Goal: Information Seeking & Learning: Learn about a topic

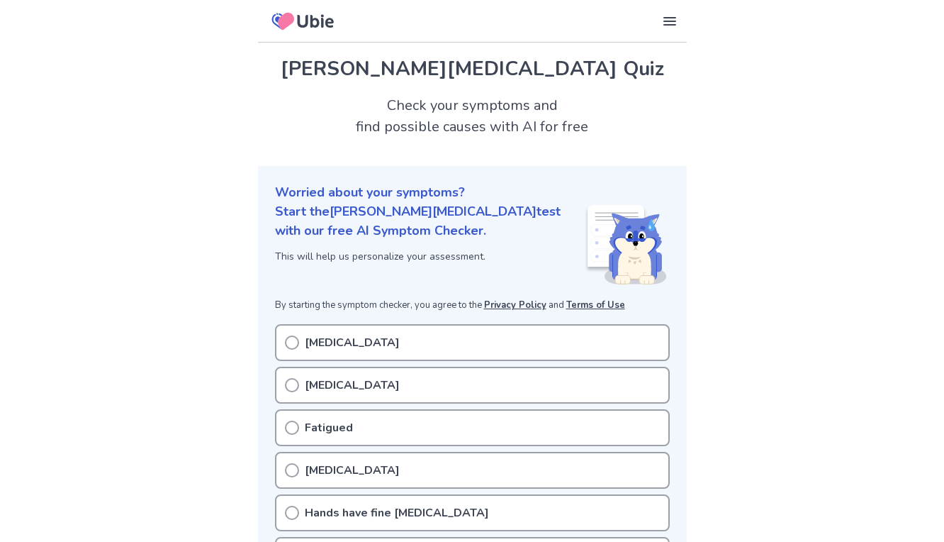
click at [296, 340] on icon at bounding box center [292, 342] width 14 height 14
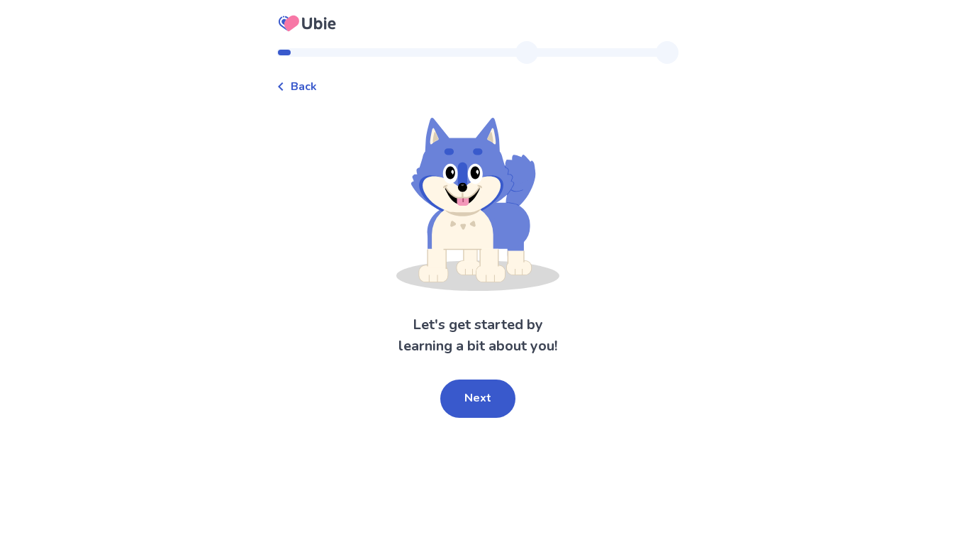
click at [294, 89] on div "Back" at bounding box center [297, 86] width 40 height 17
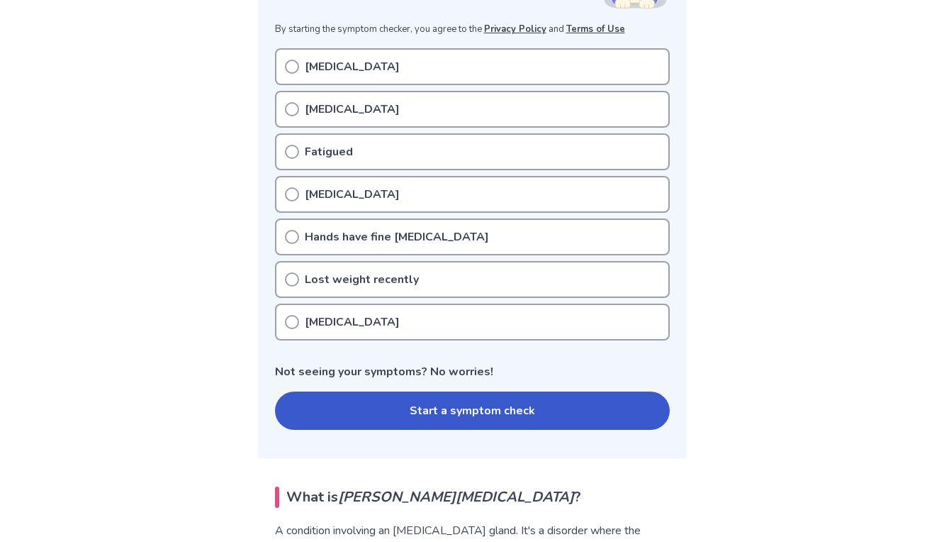
scroll to position [261, 0]
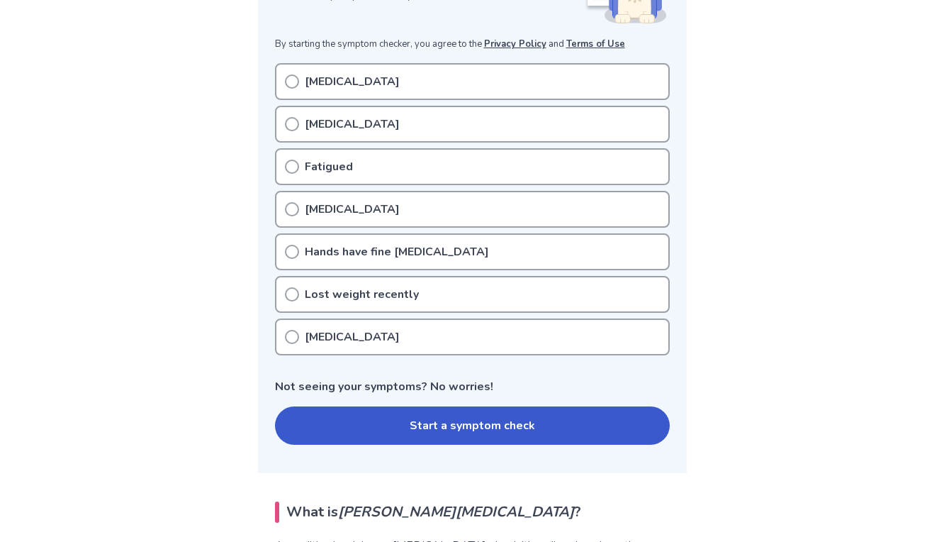
click at [292, 167] on icon at bounding box center [292, 167] width 14 height 14
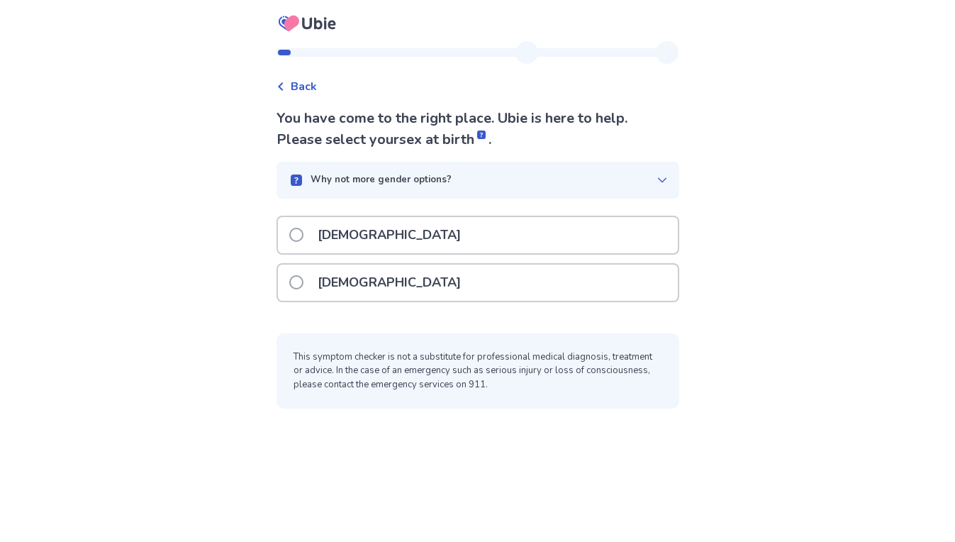
click at [333, 283] on p "Female" at bounding box center [389, 282] width 160 height 36
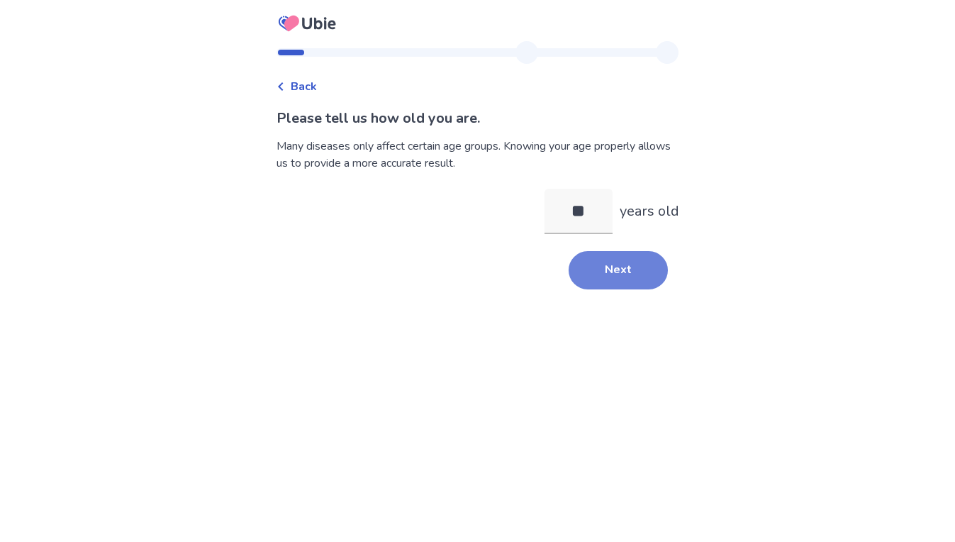
type input "**"
click at [586, 273] on button "Next" at bounding box center [618, 270] width 99 height 38
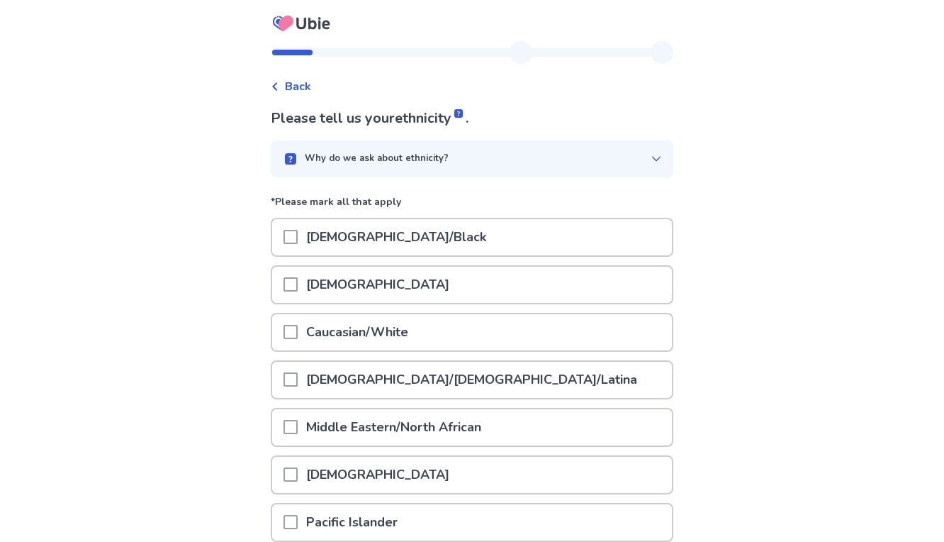
click at [296, 332] on span at bounding box center [291, 332] width 14 height 14
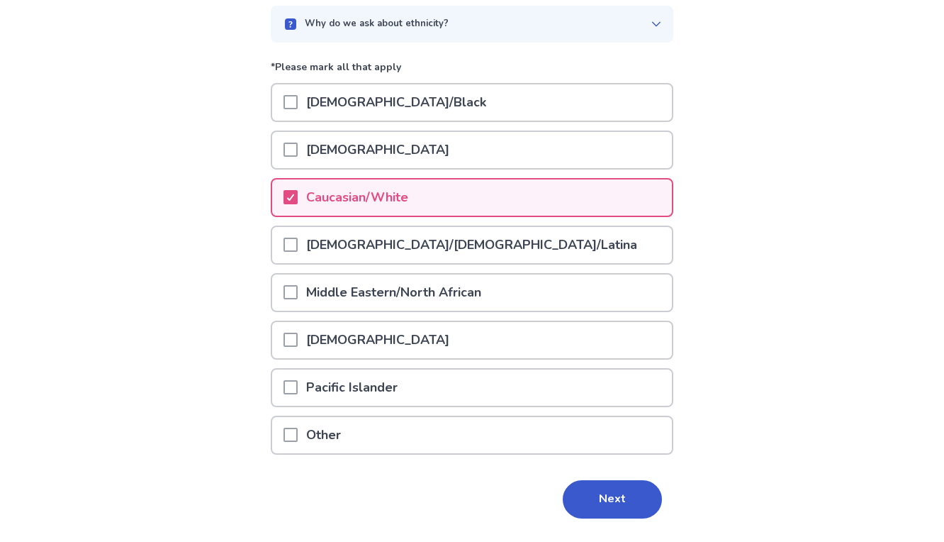
scroll to position [143, 0]
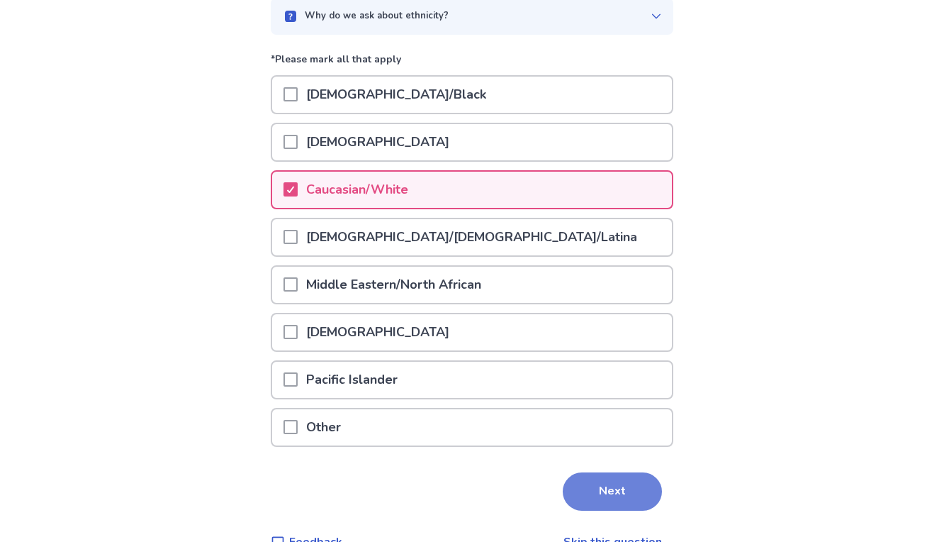
click at [603, 496] on button "Next" at bounding box center [612, 491] width 99 height 38
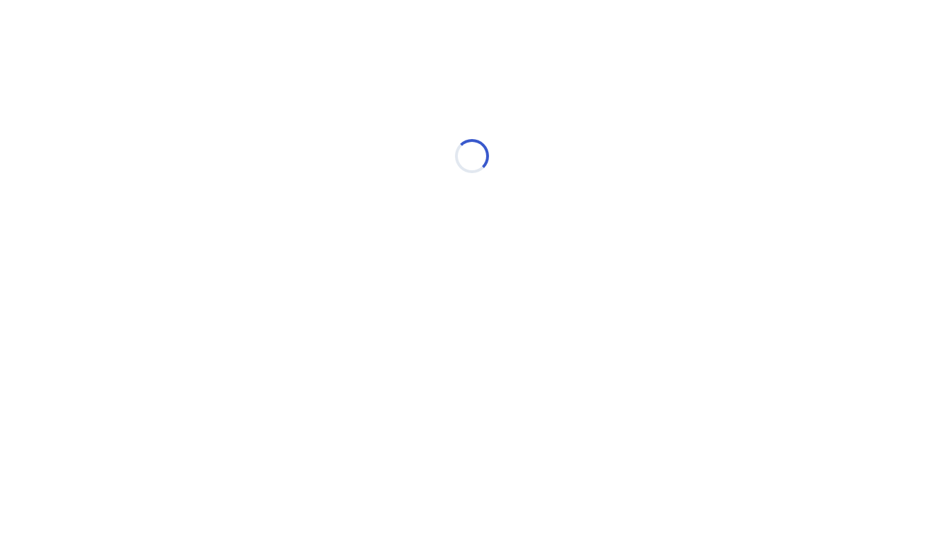
scroll to position [0, 0]
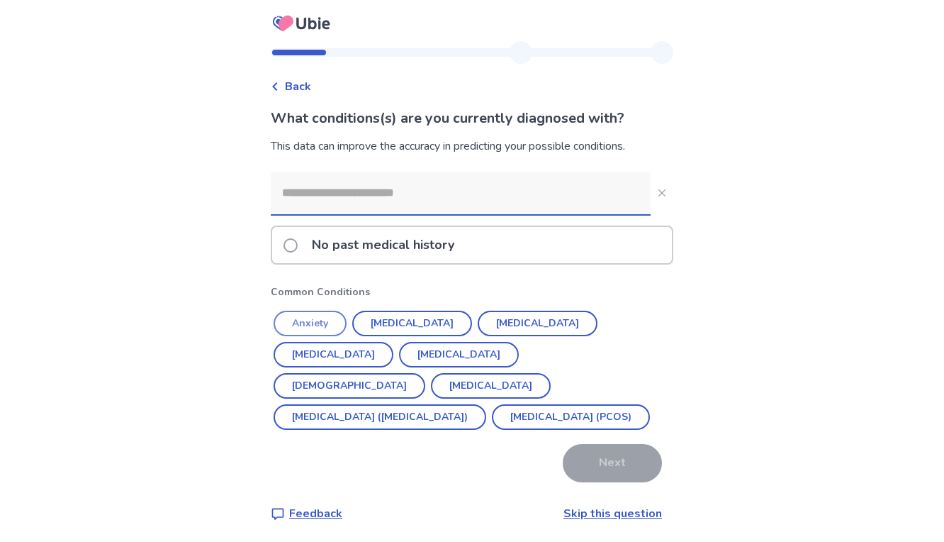
click at [333, 319] on button "Anxiety" at bounding box center [310, 324] width 73 height 26
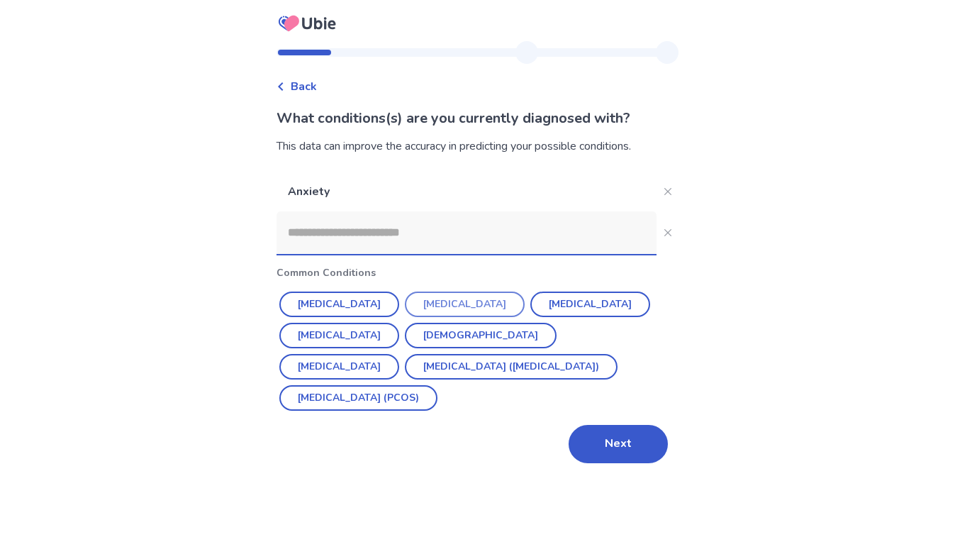
click at [426, 311] on button "Depression" at bounding box center [465, 304] width 120 height 26
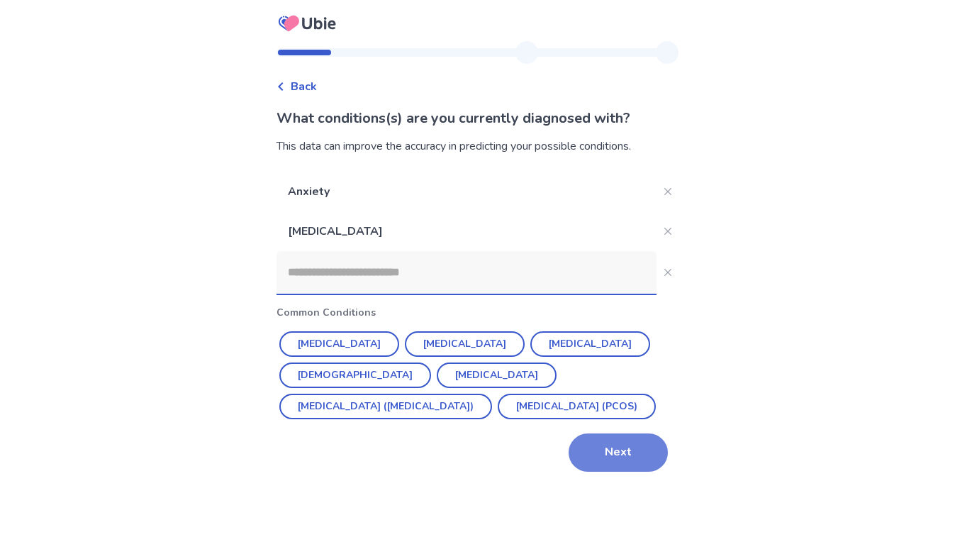
click at [601, 453] on button "Next" at bounding box center [618, 452] width 99 height 38
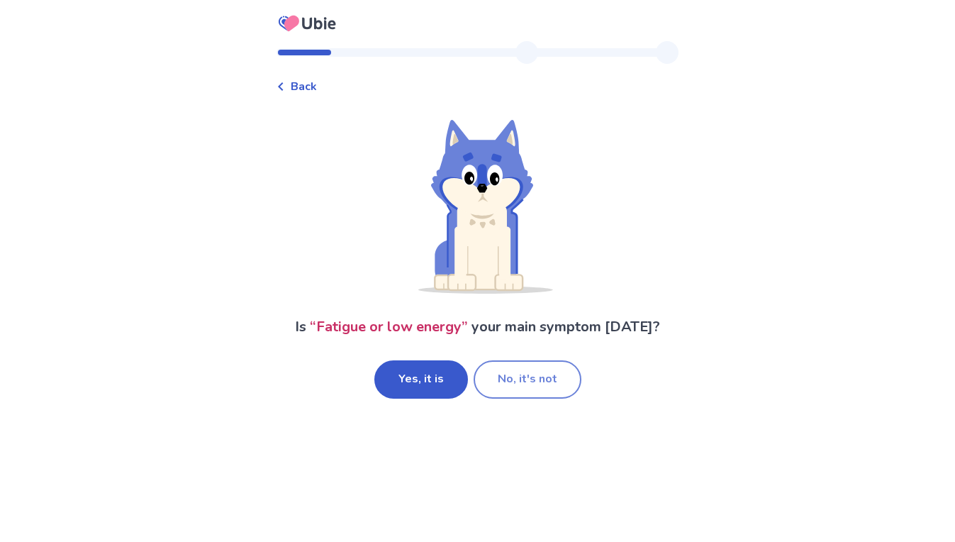
click at [521, 374] on button "No, it's not" at bounding box center [528, 379] width 108 height 38
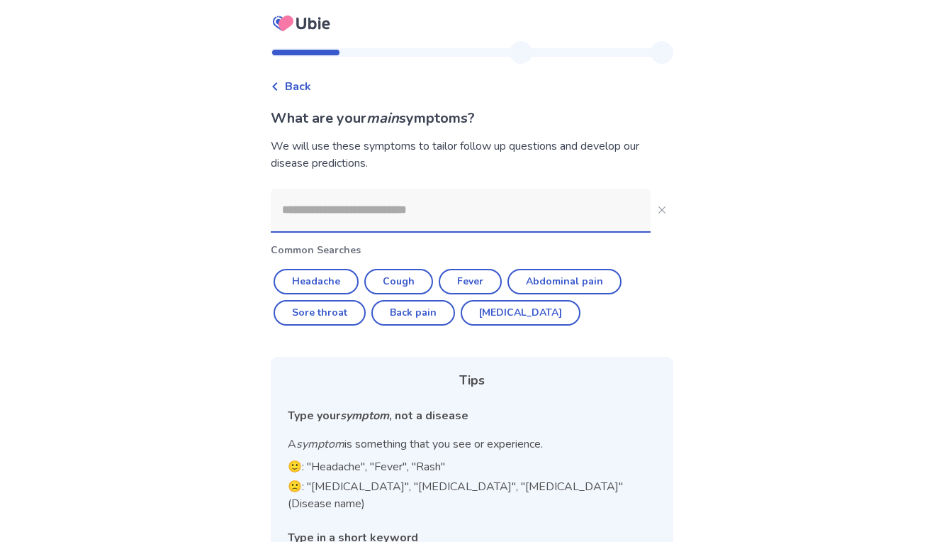
click at [384, 218] on input at bounding box center [461, 210] width 380 height 43
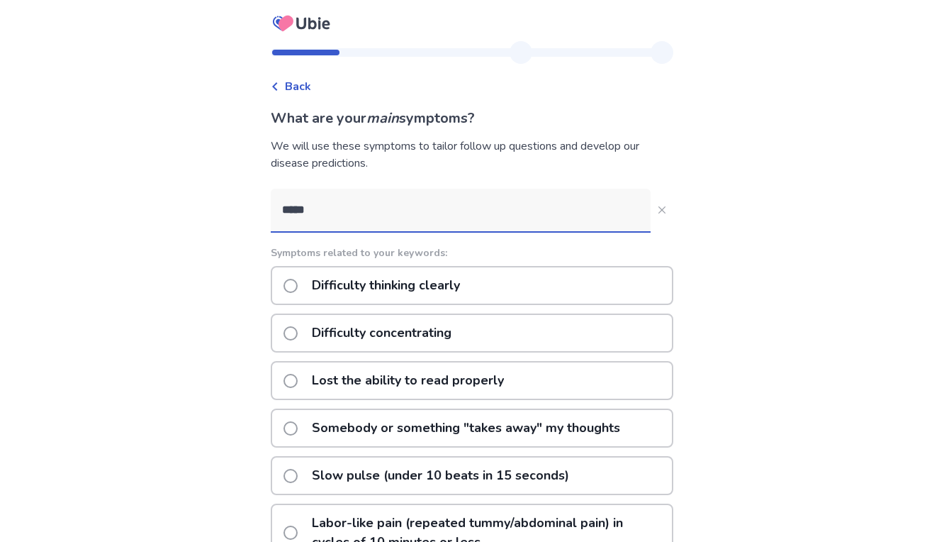
type input "*****"
click at [297, 331] on span at bounding box center [291, 333] width 14 height 14
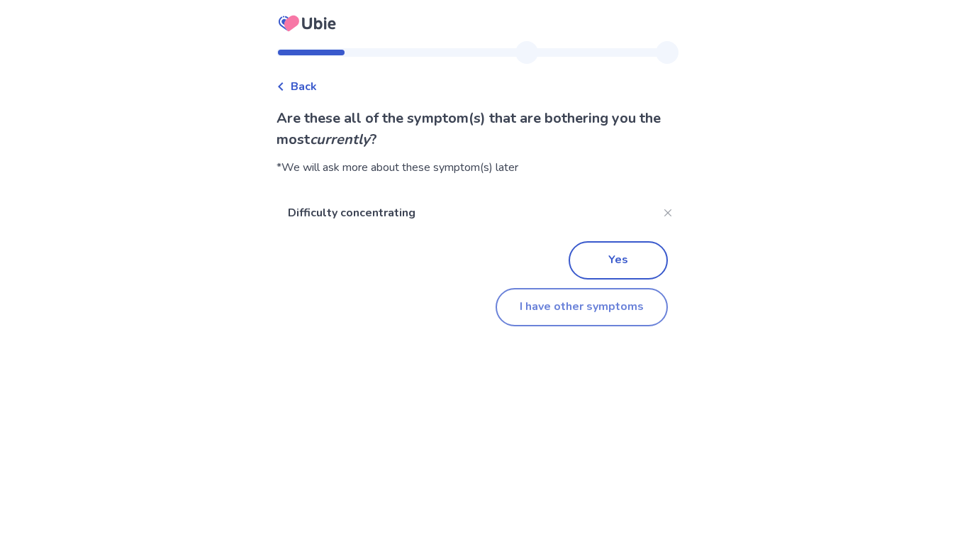
click at [589, 306] on button "I have other symptoms" at bounding box center [582, 307] width 172 height 38
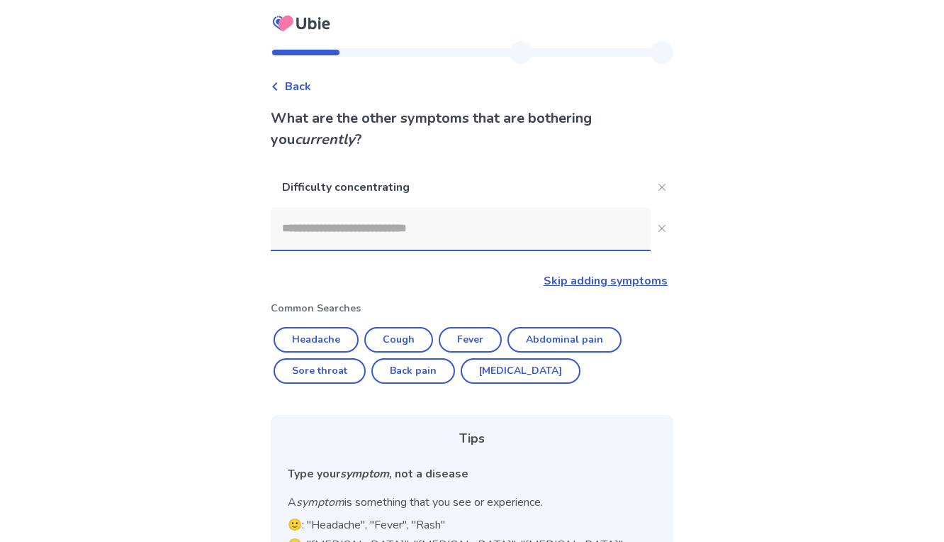
click at [445, 240] on input at bounding box center [461, 228] width 380 height 43
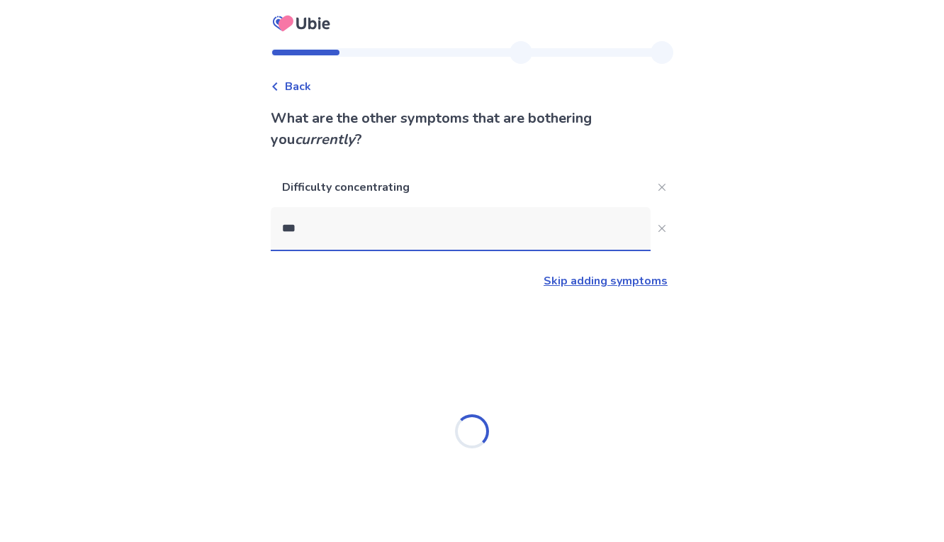
type input "****"
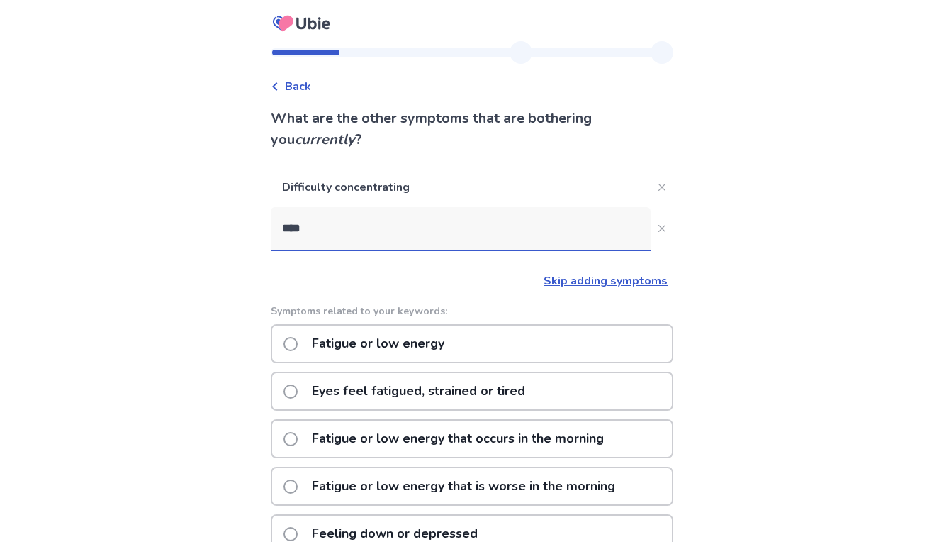
click at [357, 347] on p "Fatigue or low energy" at bounding box center [378, 343] width 150 height 36
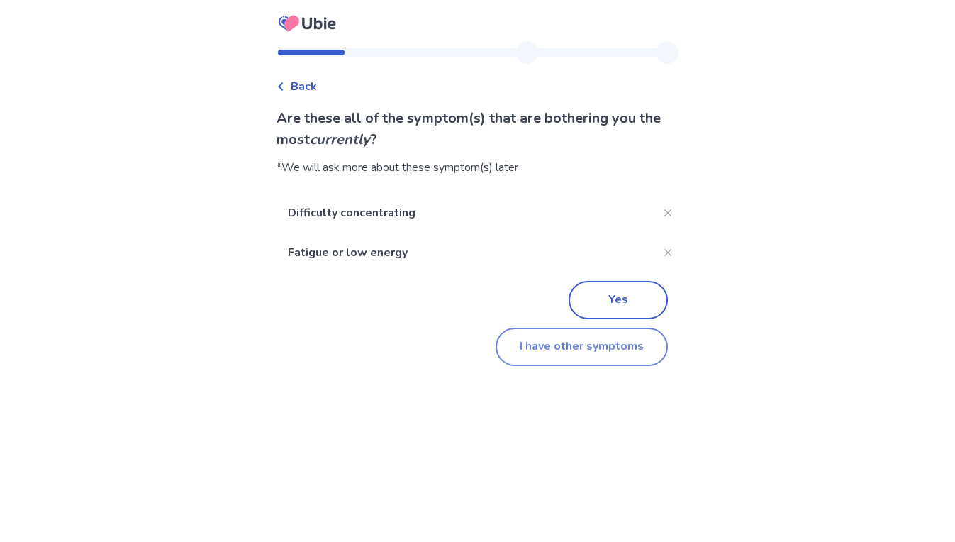
click at [544, 344] on button "I have other symptoms" at bounding box center [582, 347] width 172 height 38
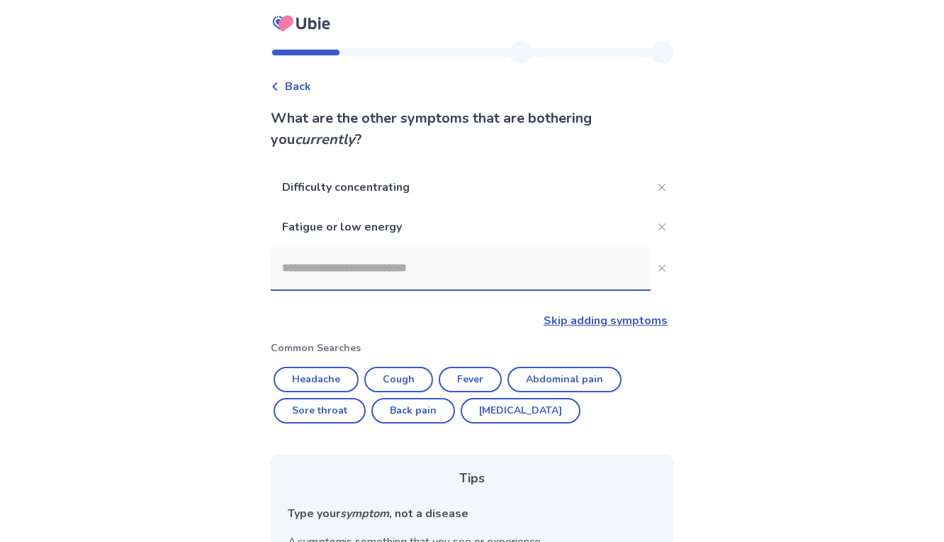
click at [368, 269] on input at bounding box center [461, 268] width 380 height 43
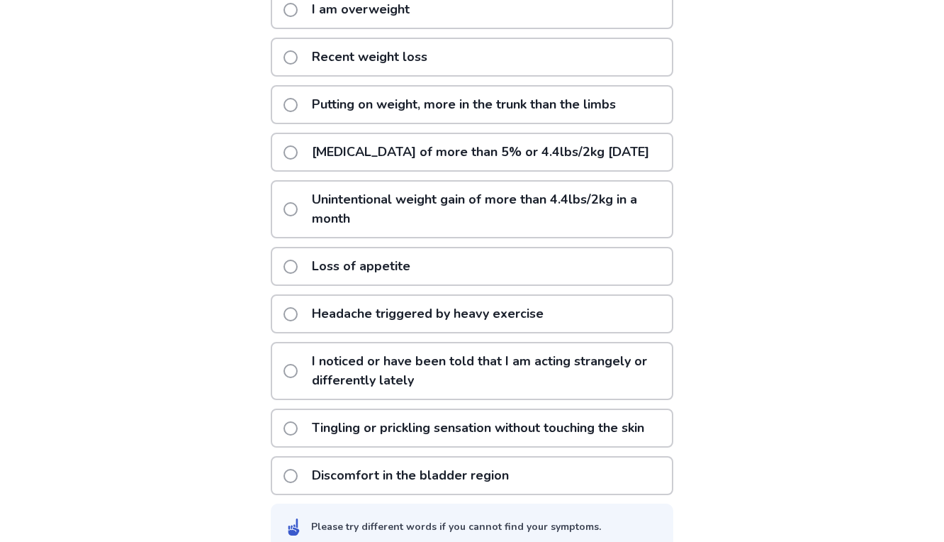
scroll to position [369, 0]
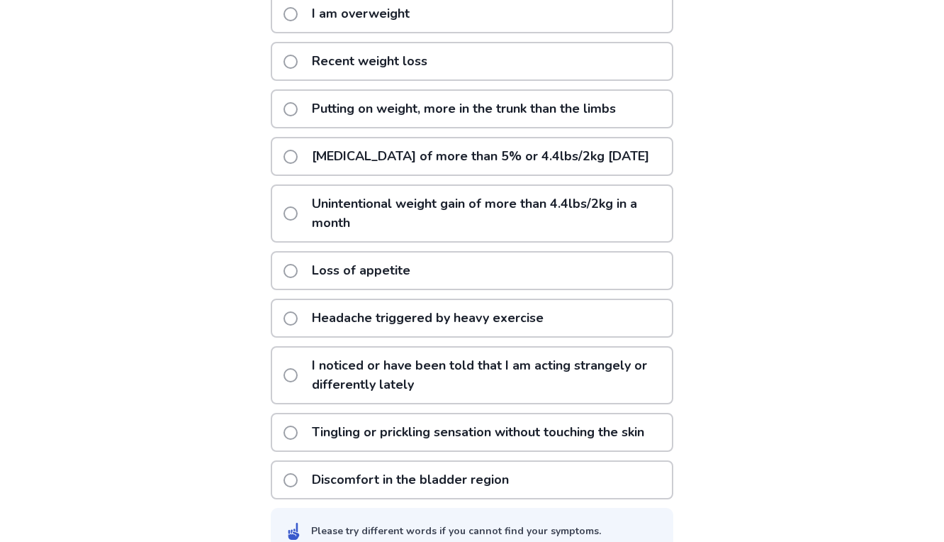
type input "******"
click at [298, 220] on span at bounding box center [291, 213] width 14 height 14
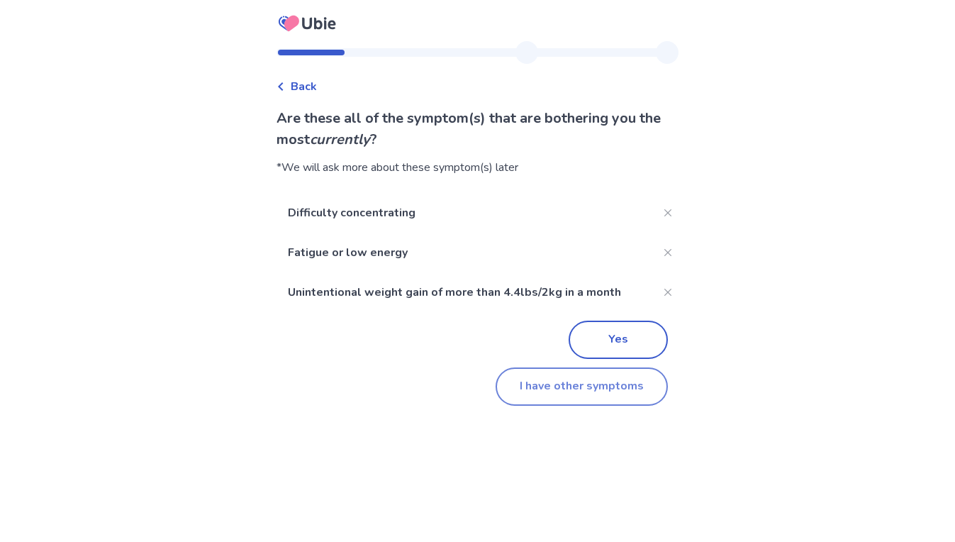
click at [581, 387] on button "I have other symptoms" at bounding box center [582, 386] width 172 height 38
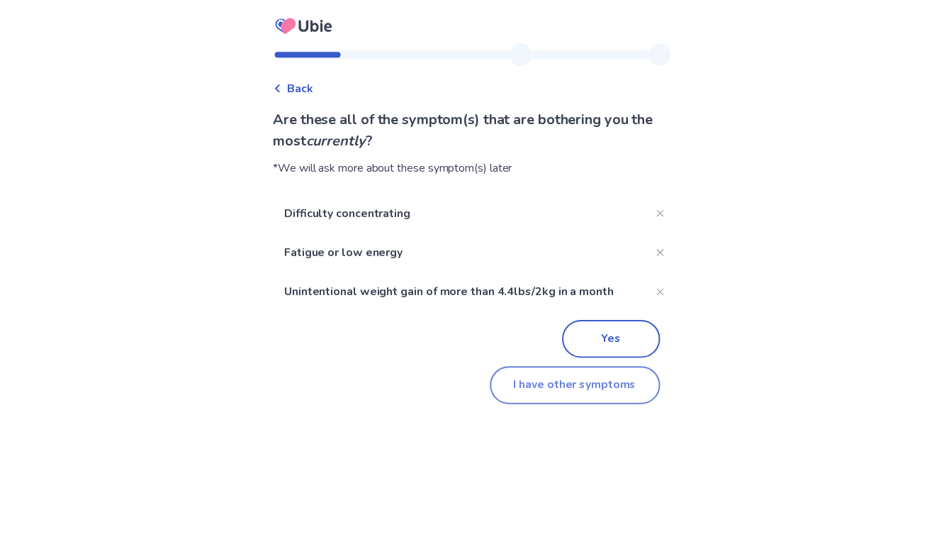
scroll to position [216, 0]
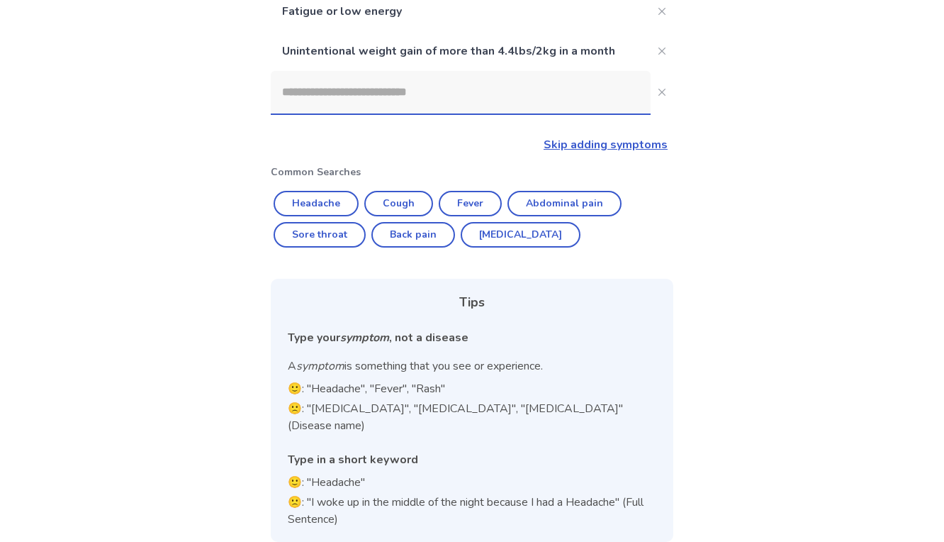
click at [439, 95] on input at bounding box center [461, 92] width 380 height 43
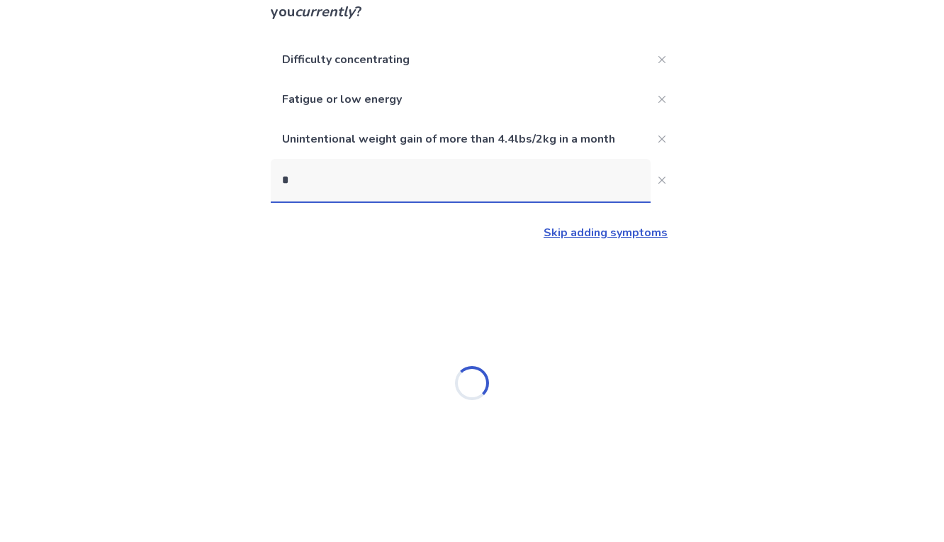
click at [439, 95] on div "Difficulty concentrating Fatigue or low energy Unintentional weight gain of mor…" at bounding box center [472, 282] width 403 height 485
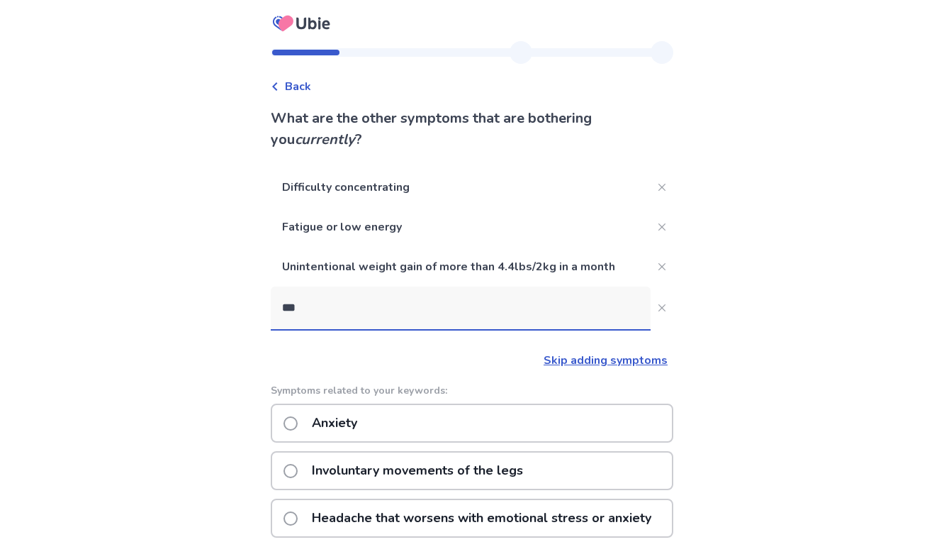
type input "***"
click at [298, 421] on span at bounding box center [291, 423] width 14 height 14
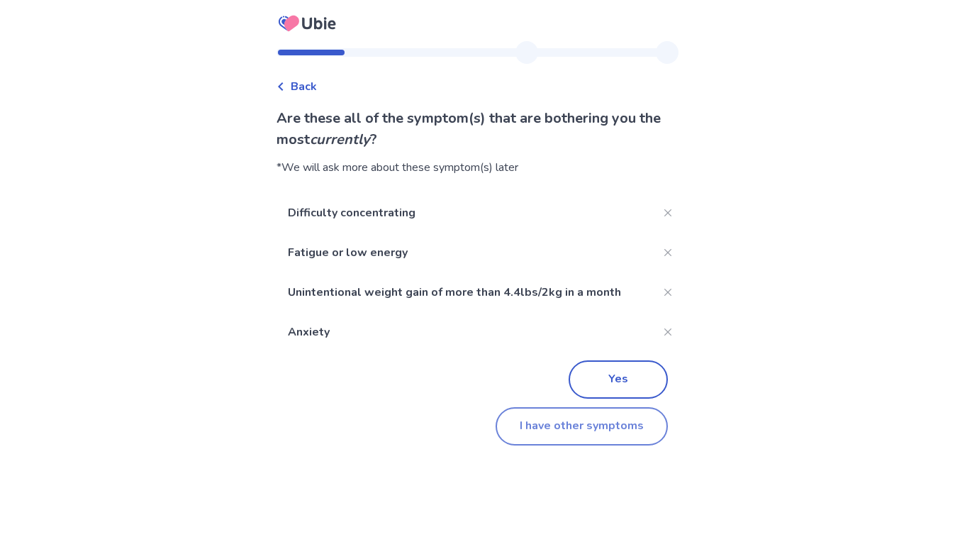
click at [533, 423] on button "I have other symptoms" at bounding box center [582, 426] width 172 height 38
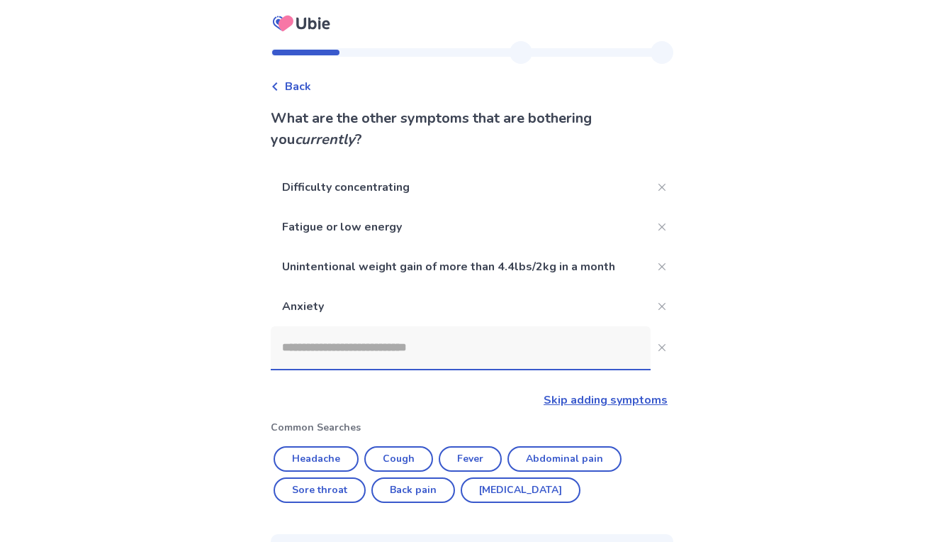
click at [456, 342] on input at bounding box center [461, 347] width 380 height 43
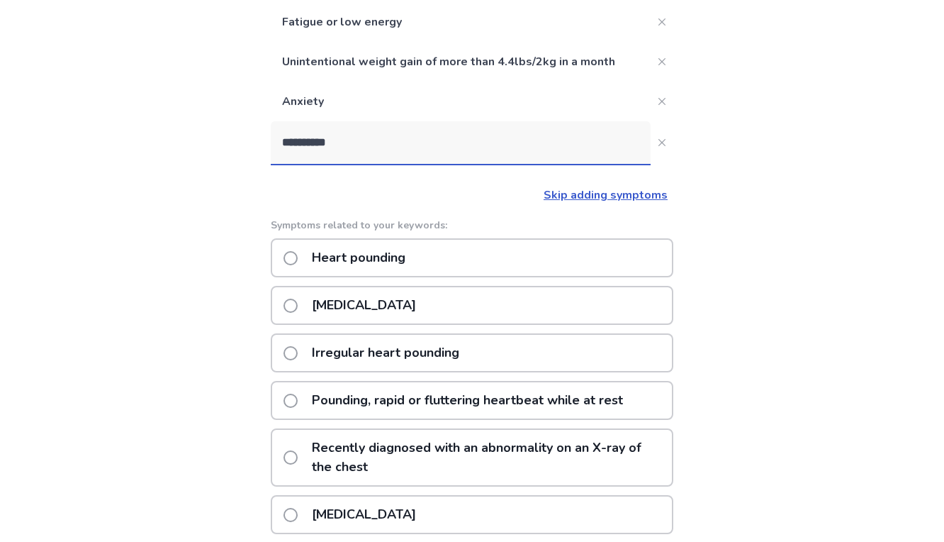
scroll to position [209, 0]
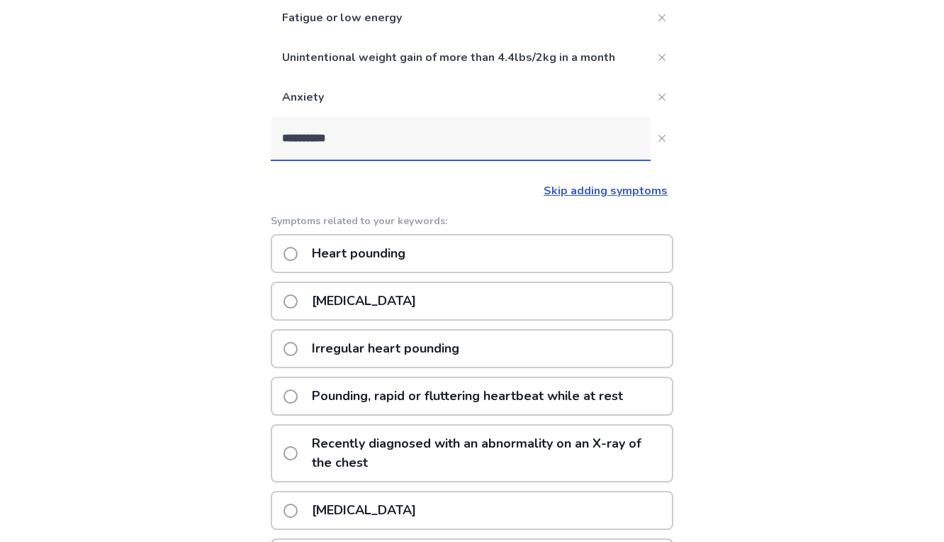
type input "**********"
click at [298, 396] on span at bounding box center [291, 396] width 14 height 14
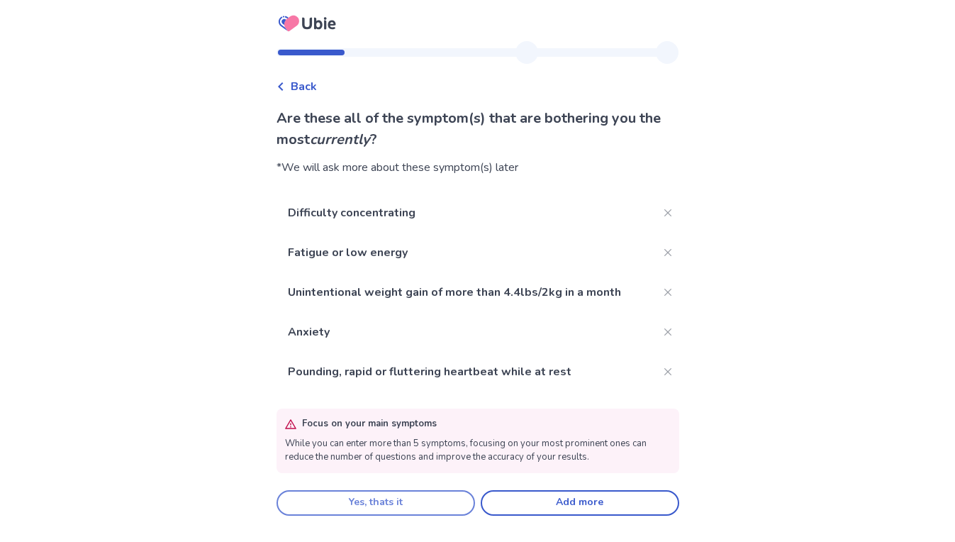
click at [413, 499] on button "Yes, thats it" at bounding box center [376, 503] width 199 height 26
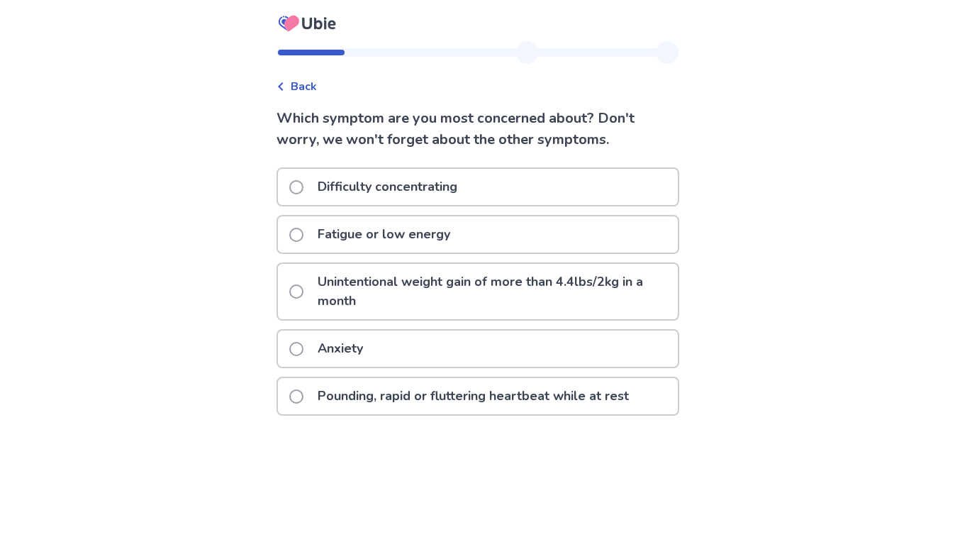
click at [303, 238] on span at bounding box center [296, 235] width 14 height 14
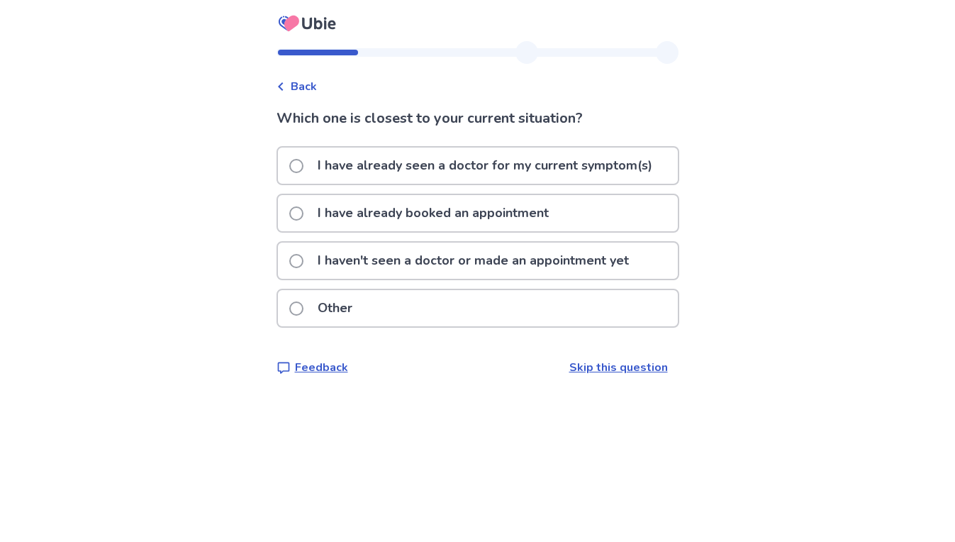
click at [303, 167] on span at bounding box center [296, 166] width 14 height 14
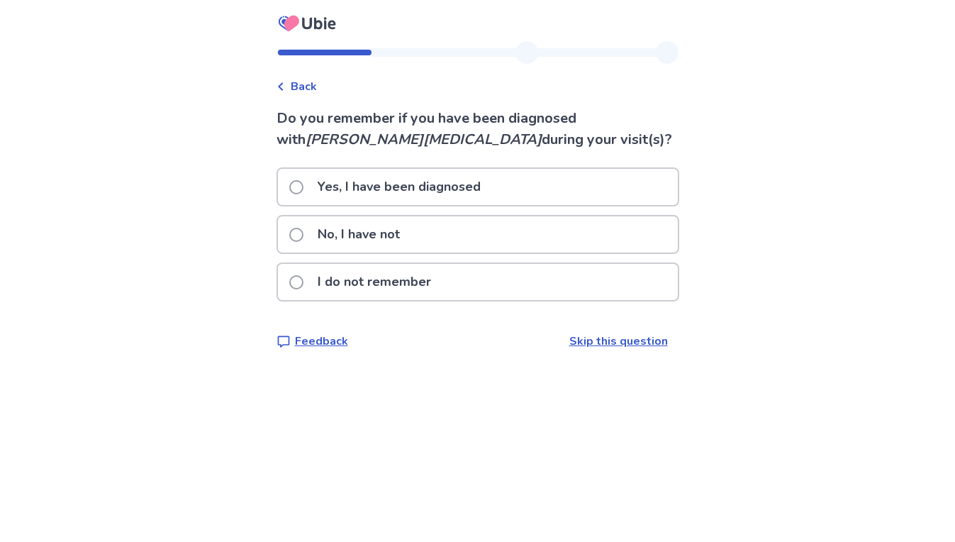
click at [357, 241] on p "No, I have not" at bounding box center [358, 234] width 99 height 36
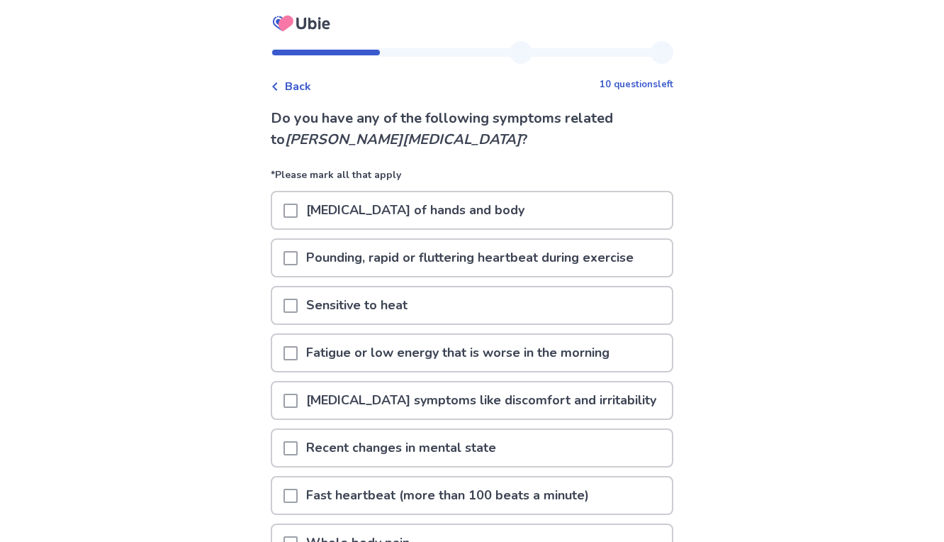
click at [298, 208] on span at bounding box center [291, 210] width 14 height 14
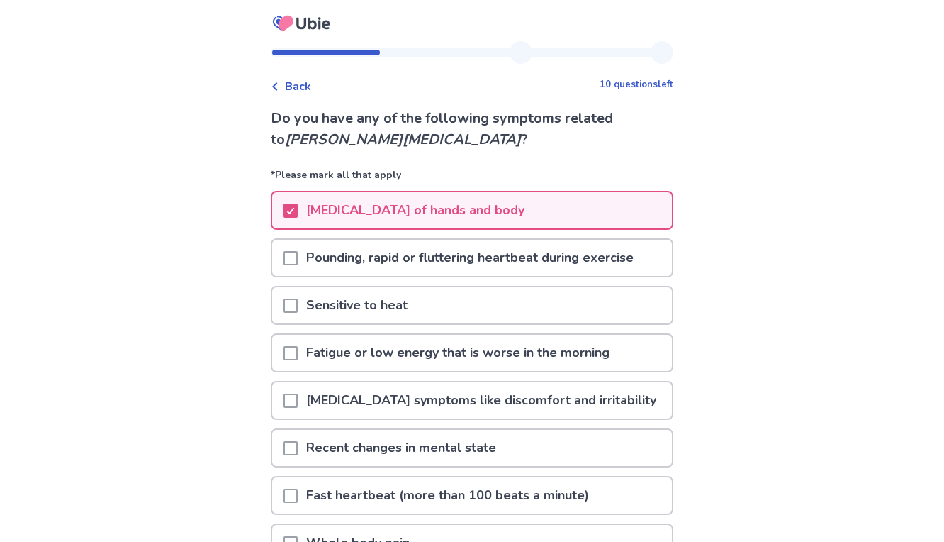
click at [298, 256] on span at bounding box center [291, 258] width 14 height 14
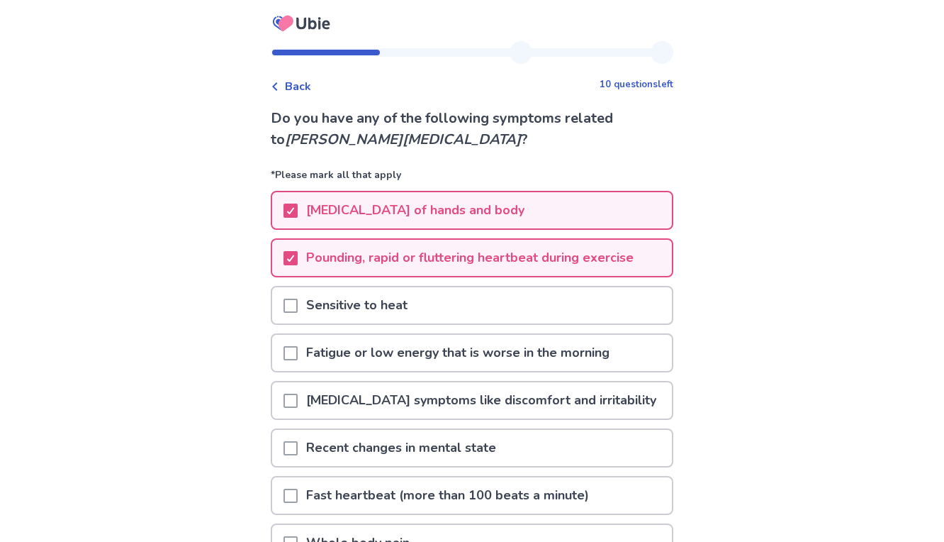
click at [296, 307] on span at bounding box center [291, 305] width 14 height 14
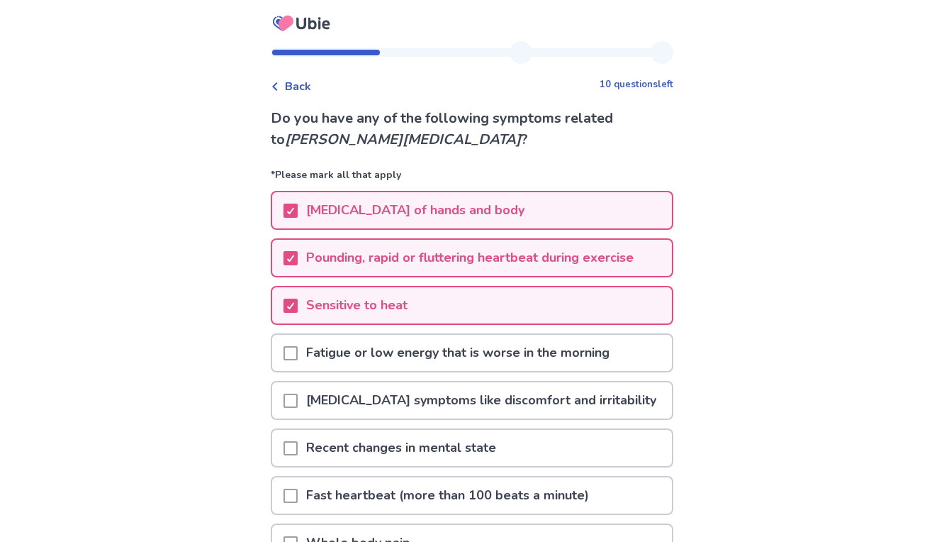
click at [298, 355] on span at bounding box center [291, 353] width 14 height 14
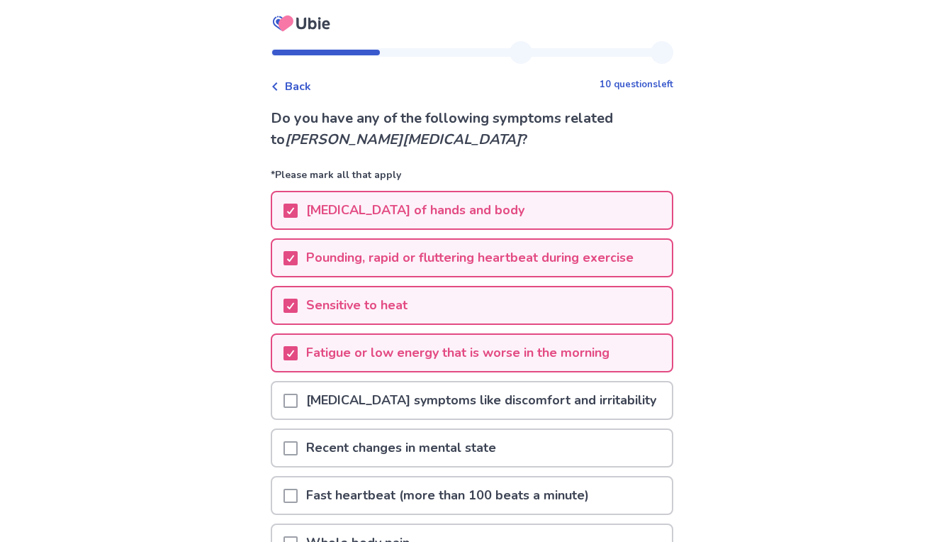
click at [298, 392] on div at bounding box center [291, 400] width 14 height 36
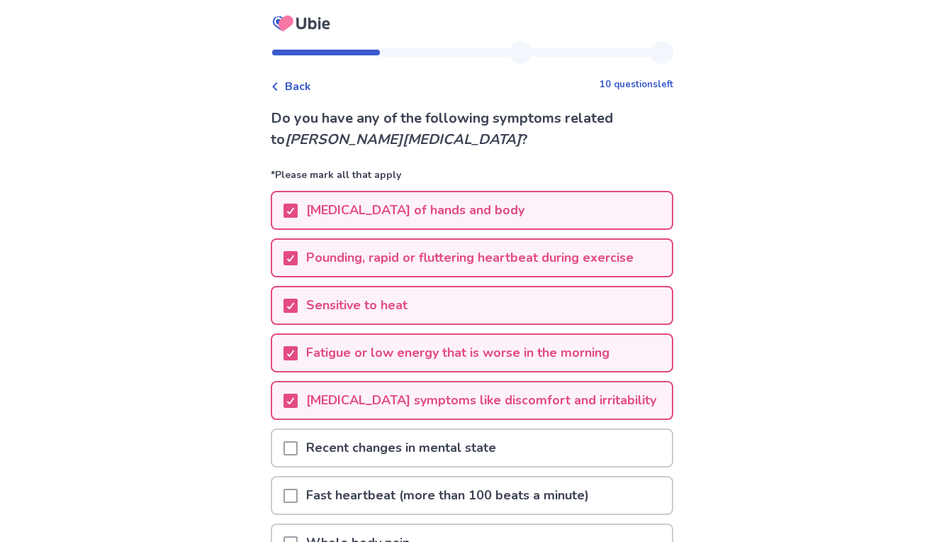
click at [298, 445] on span at bounding box center [291, 448] width 14 height 14
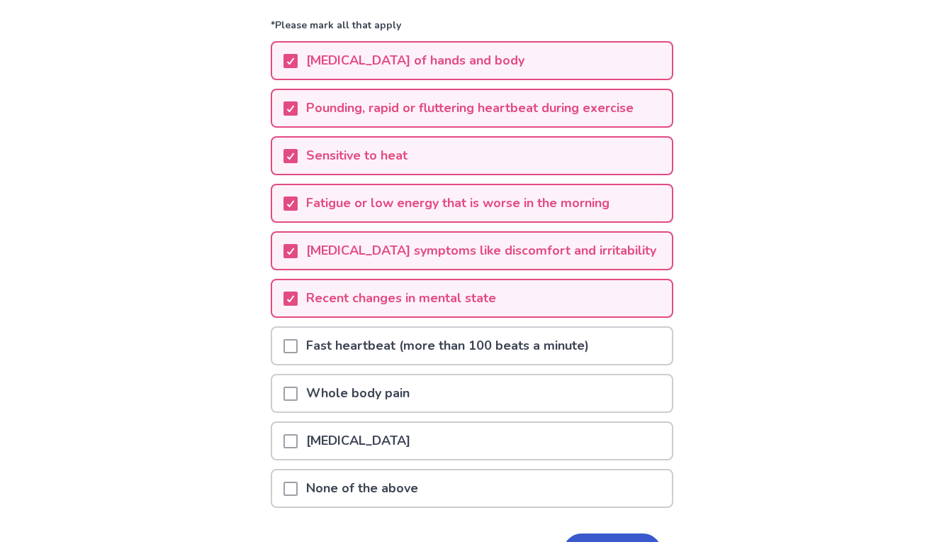
scroll to position [157, 0]
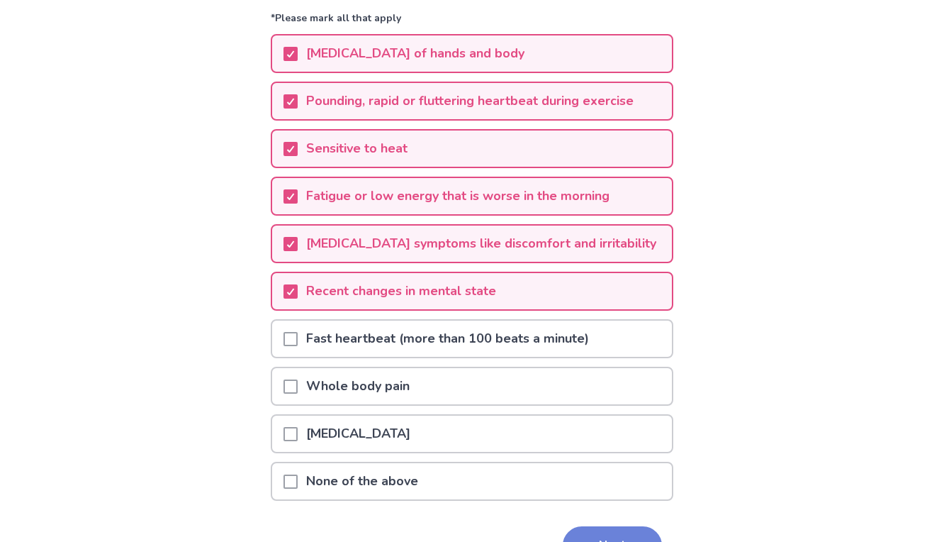
click at [588, 533] on button "Next" at bounding box center [612, 545] width 99 height 38
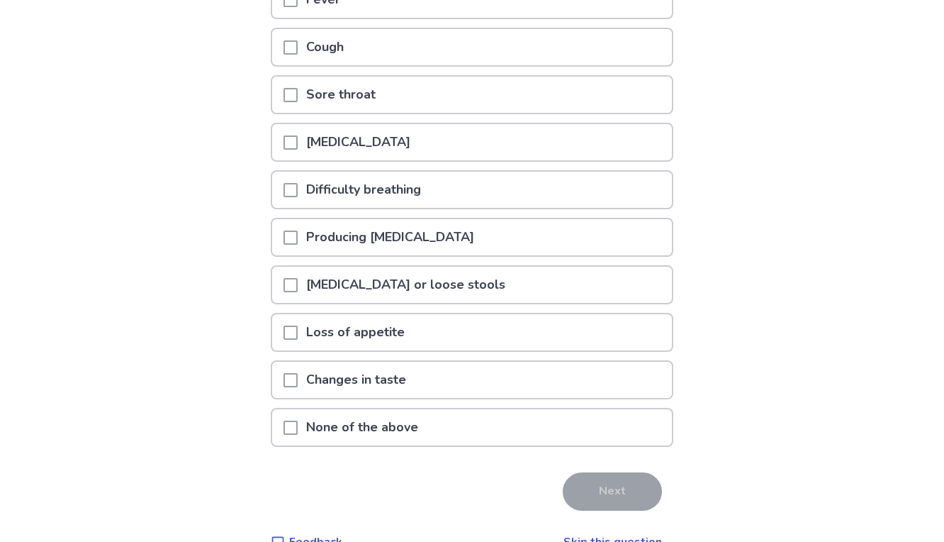
scroll to position [212, 0]
click at [451, 427] on div "None of the above" at bounding box center [472, 426] width 400 height 36
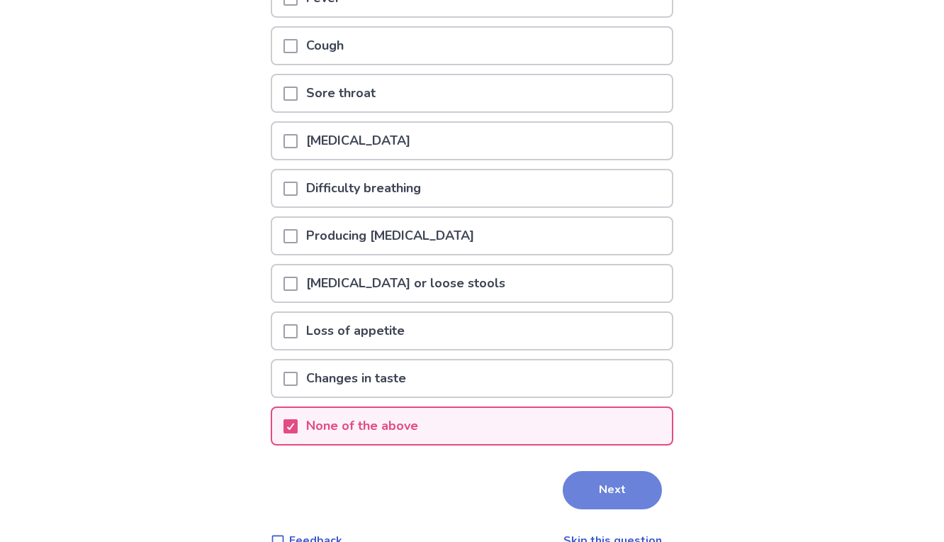
click at [592, 484] on button "Next" at bounding box center [612, 490] width 99 height 38
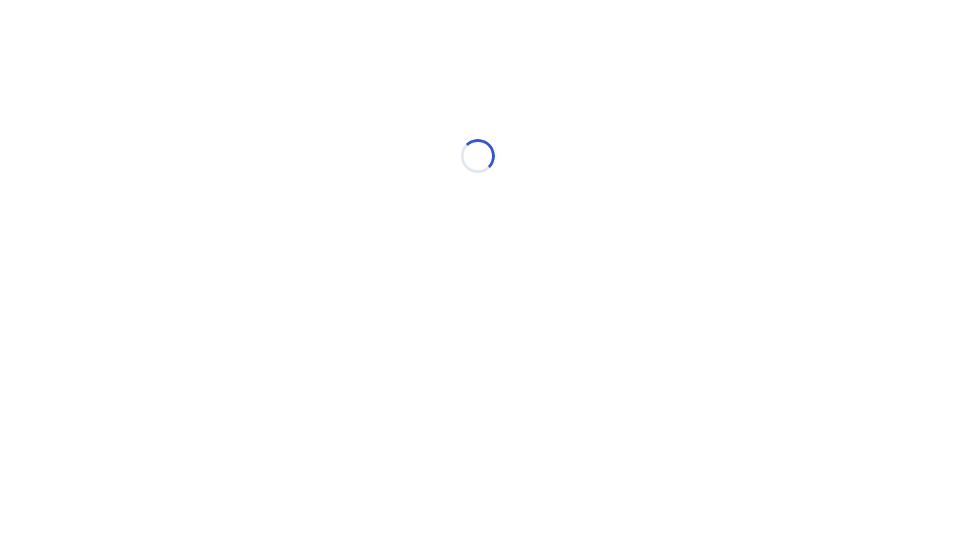
scroll to position [0, 0]
select select "*"
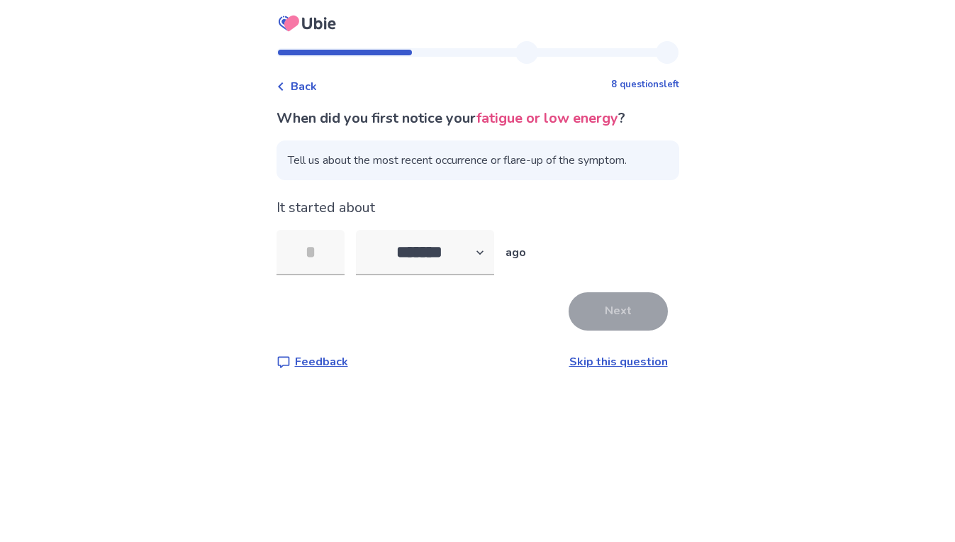
drag, startPoint x: 333, startPoint y: 253, endPoint x: 225, endPoint y: 223, distance: 112.7
click at [225, 223] on div "Back 8 questions left When did you first notice your fatigue or low energy ? Te…" at bounding box center [477, 271] width 955 height 542
type input "**"
click at [607, 314] on button "Next" at bounding box center [618, 311] width 99 height 38
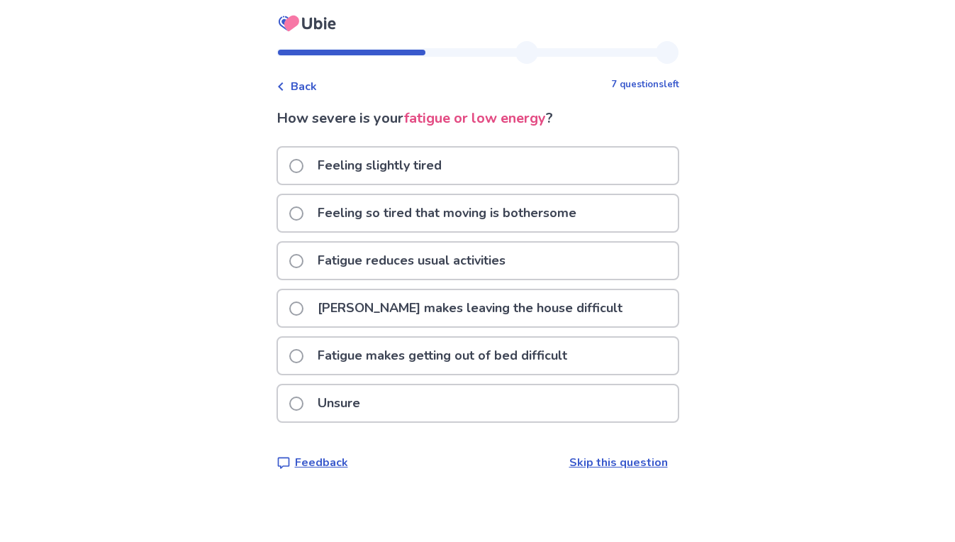
click at [303, 259] on span at bounding box center [296, 261] width 14 height 14
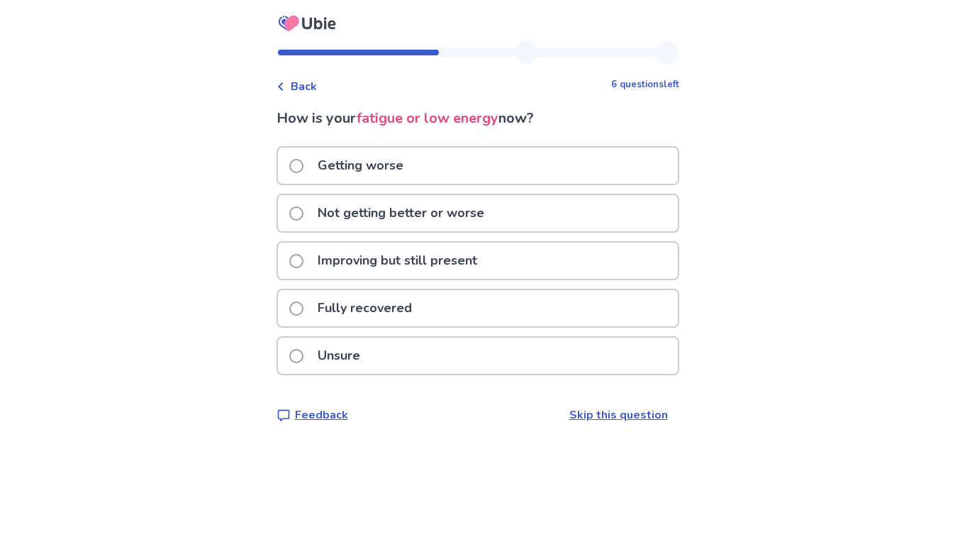
click at [303, 211] on span at bounding box center [296, 213] width 14 height 14
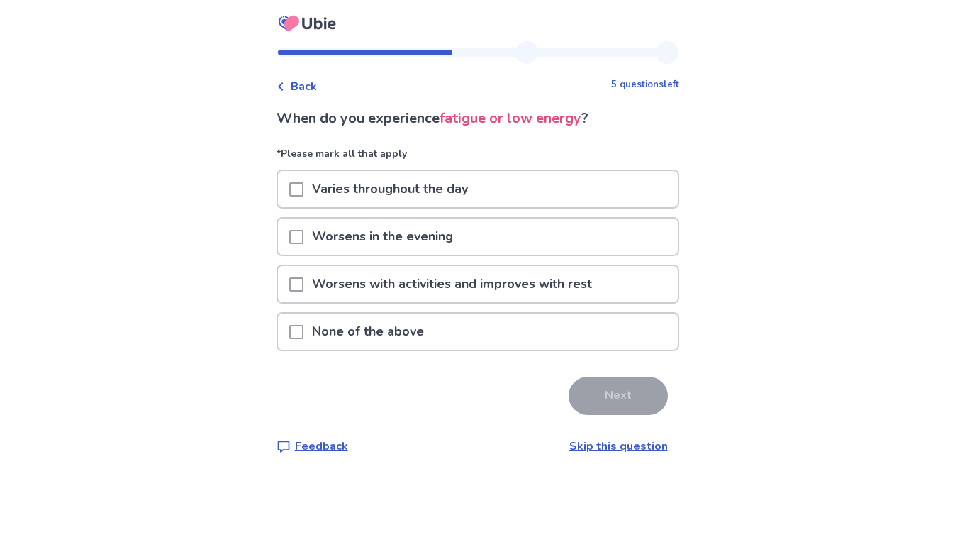
click at [303, 186] on span at bounding box center [296, 189] width 14 height 14
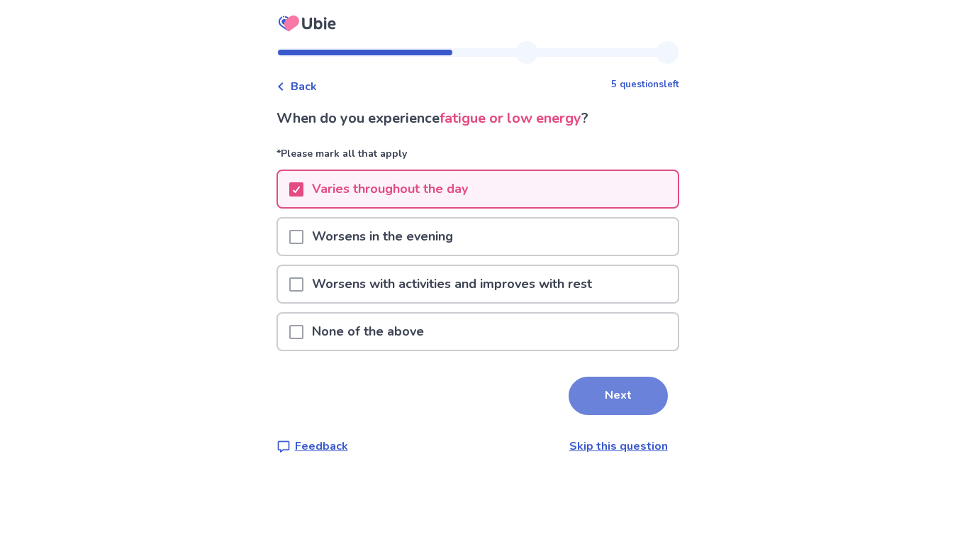
click at [600, 401] on button "Next" at bounding box center [618, 395] width 99 height 38
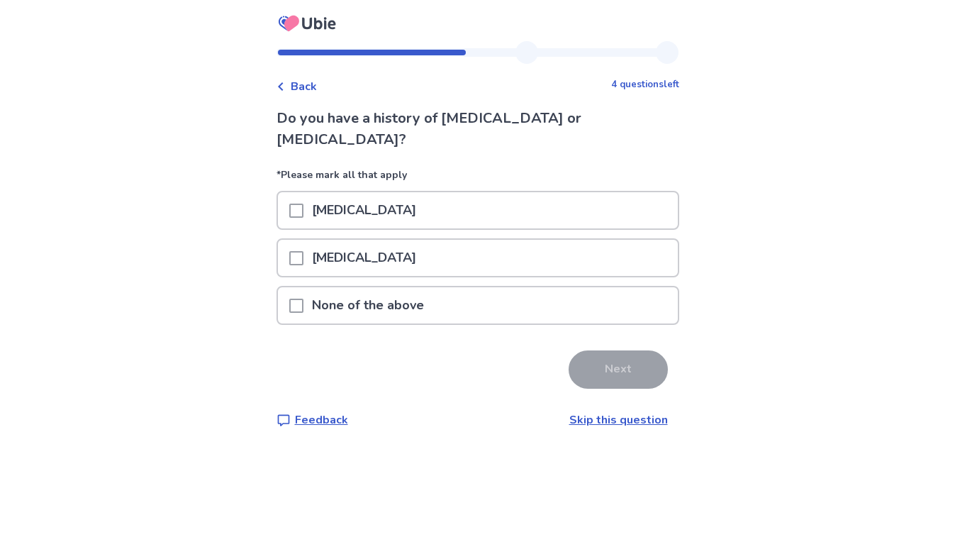
click at [403, 287] on p "None of the above" at bounding box center [367, 305] width 129 height 36
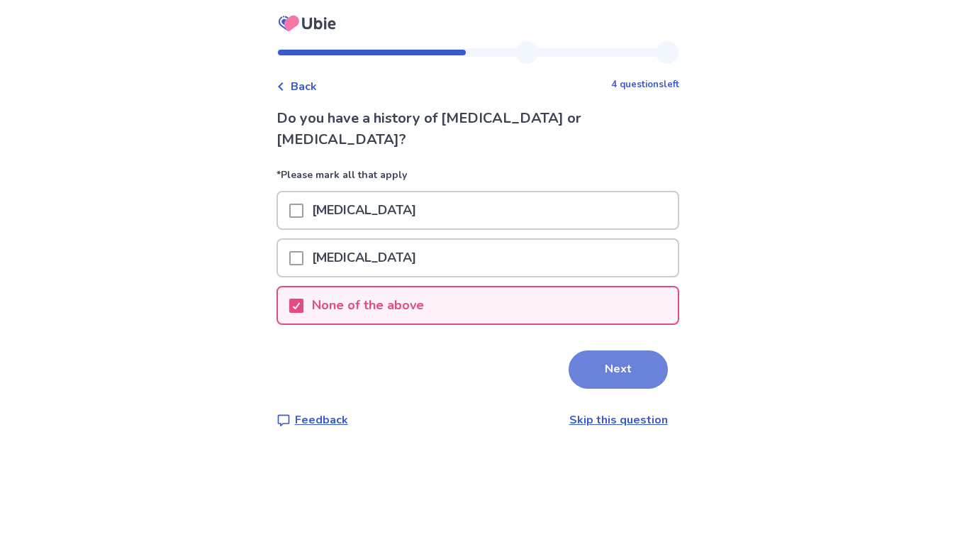
click at [605, 356] on button "Next" at bounding box center [618, 369] width 99 height 38
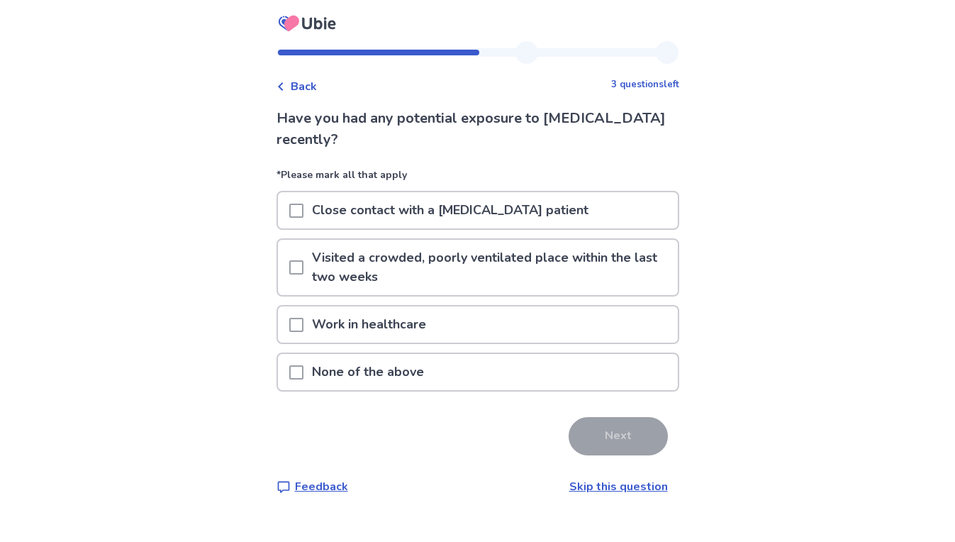
click at [301, 367] on span at bounding box center [296, 372] width 14 height 14
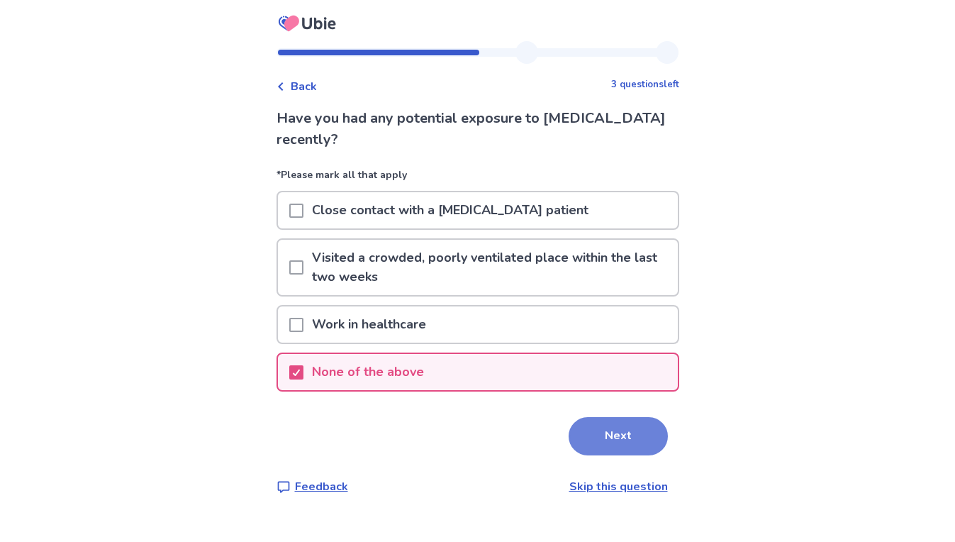
click at [597, 432] on button "Next" at bounding box center [618, 436] width 99 height 38
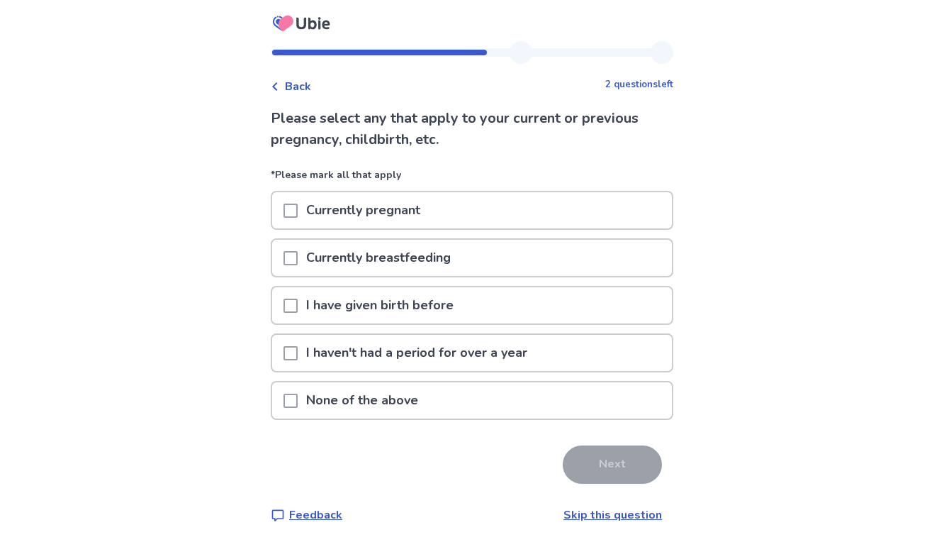
click at [335, 392] on p "None of the above" at bounding box center [362, 400] width 129 height 36
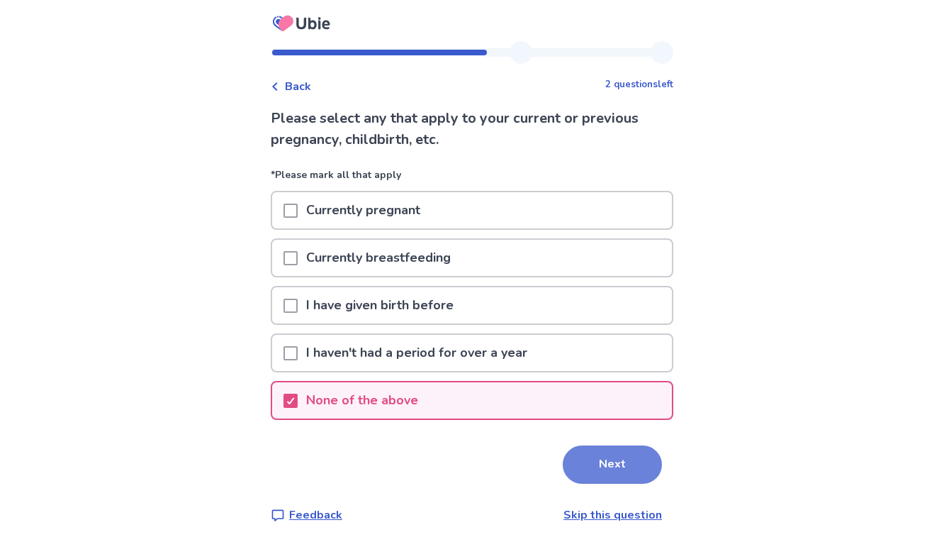
click at [575, 457] on button "Next" at bounding box center [612, 464] width 99 height 38
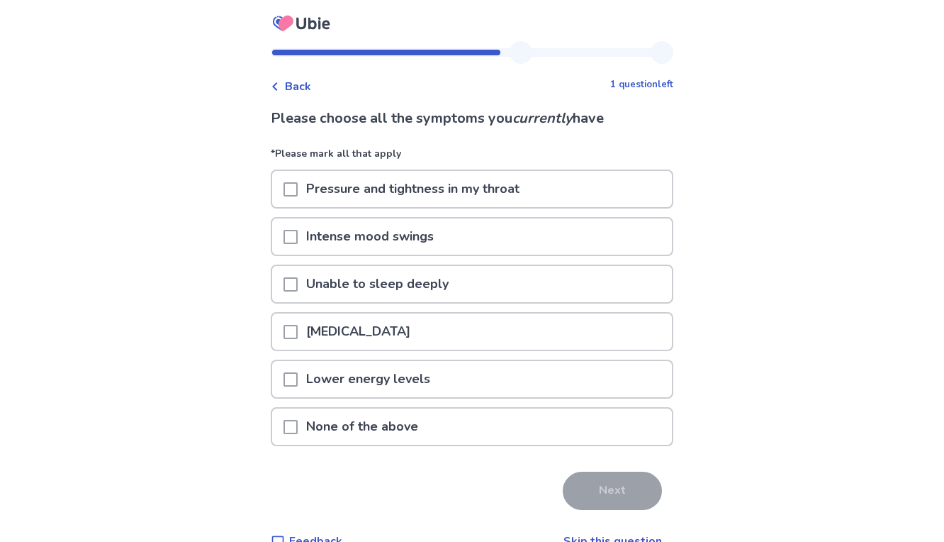
click at [298, 235] on span at bounding box center [291, 237] width 14 height 14
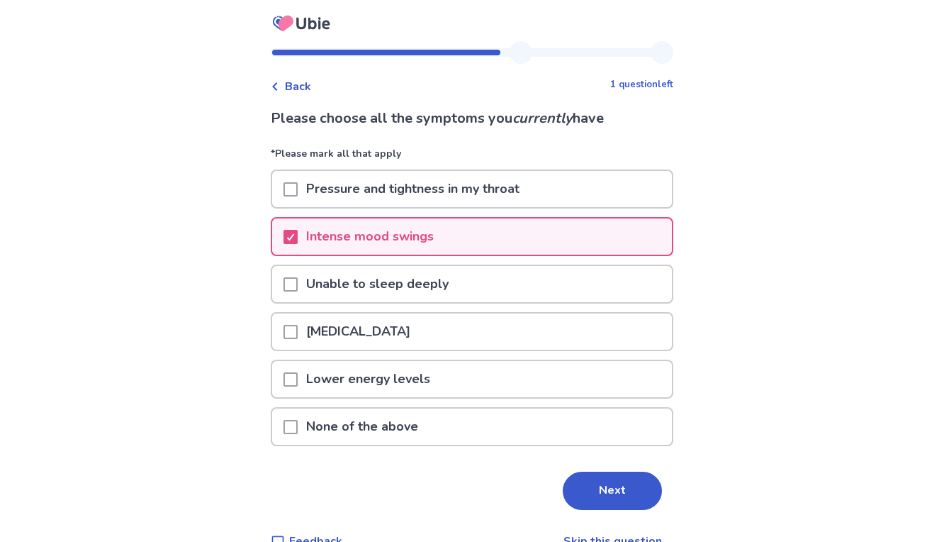
click at [298, 333] on span at bounding box center [291, 332] width 14 height 14
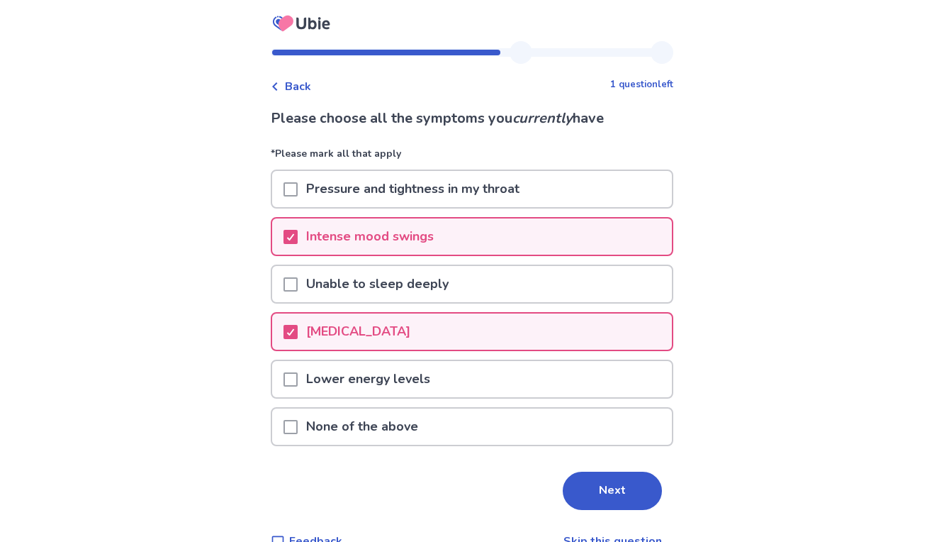
click at [298, 383] on span at bounding box center [291, 379] width 14 height 14
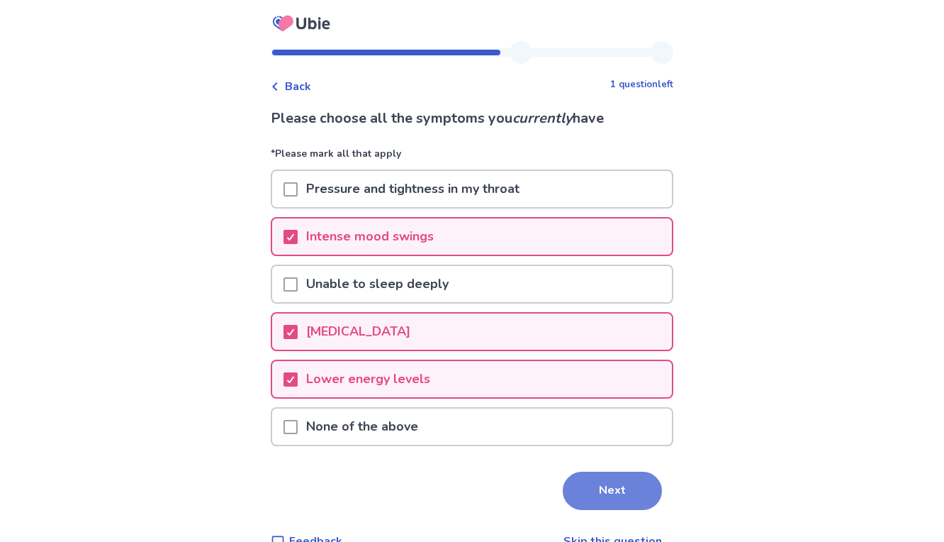
click at [598, 483] on button "Next" at bounding box center [612, 490] width 99 height 38
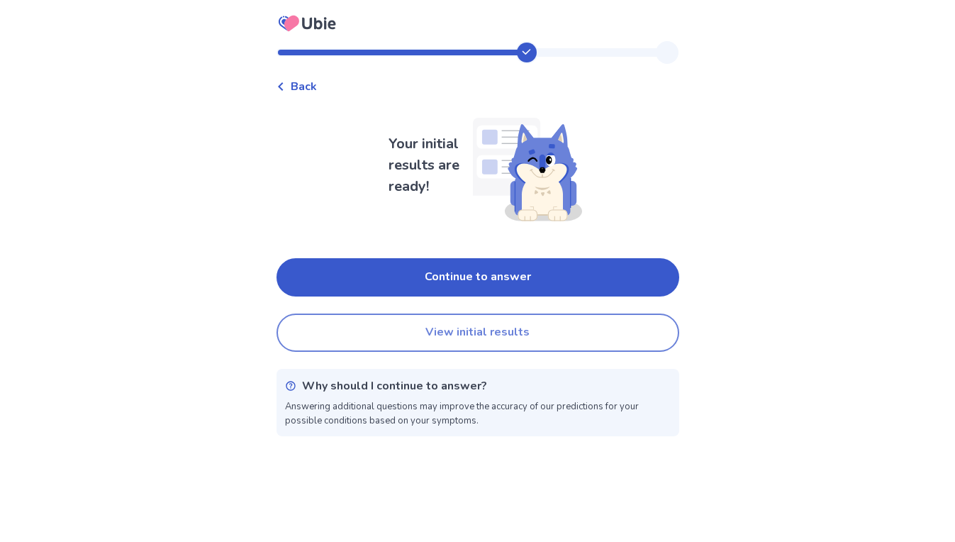
click at [506, 345] on button "View initial results" at bounding box center [478, 332] width 403 height 38
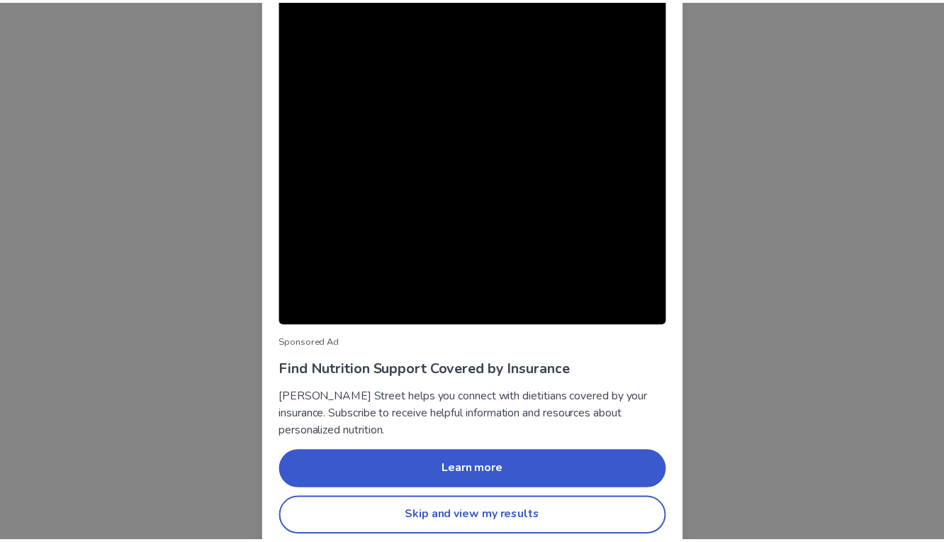
scroll to position [48, 0]
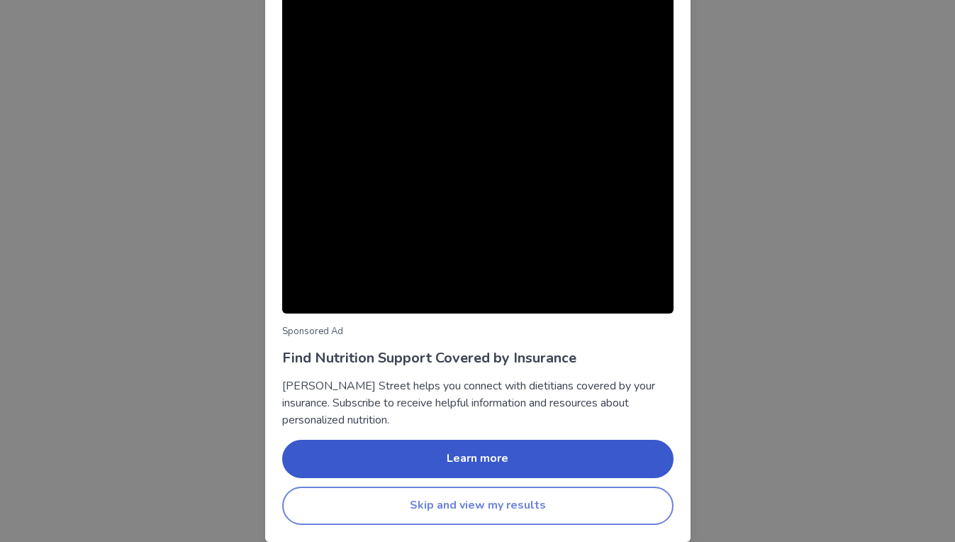
click at [546, 503] on button "Skip and view my results" at bounding box center [477, 505] width 391 height 38
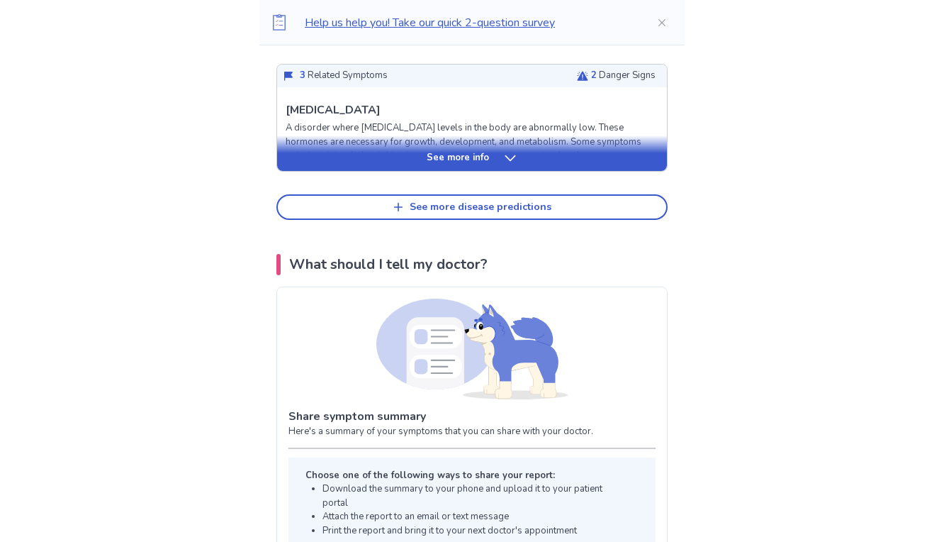
scroll to position [783, 0]
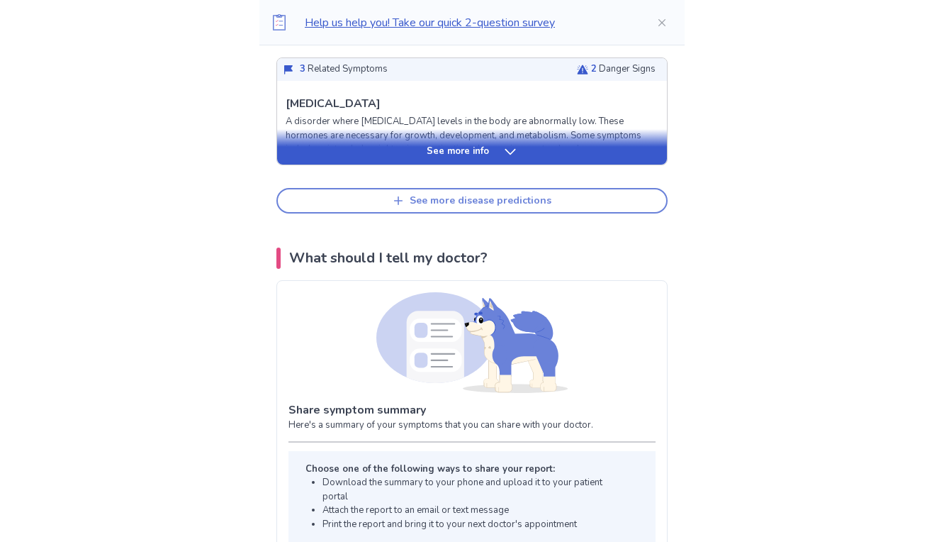
click at [519, 205] on div "See more disease predictions" at bounding box center [481, 201] width 142 height 12
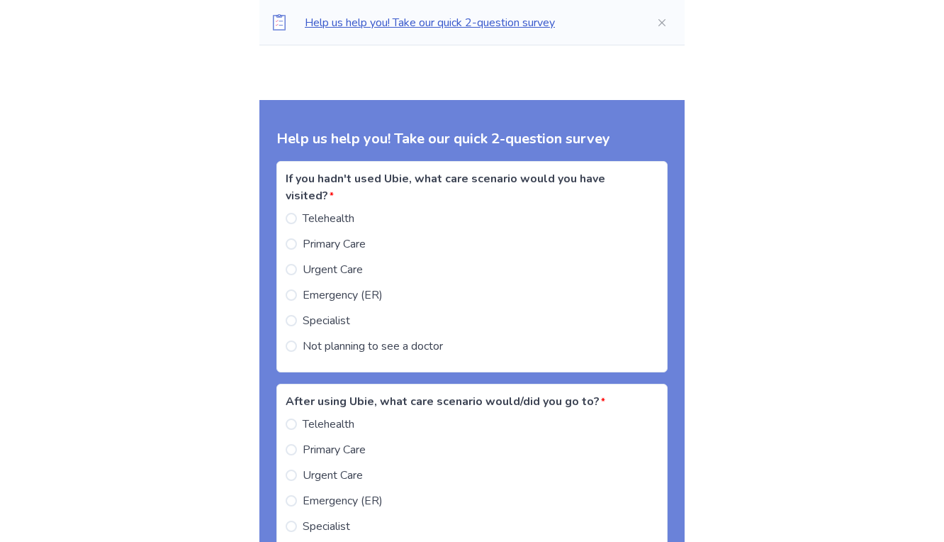
scroll to position [1712, 0]
